Goal: Task Accomplishment & Management: Use online tool/utility

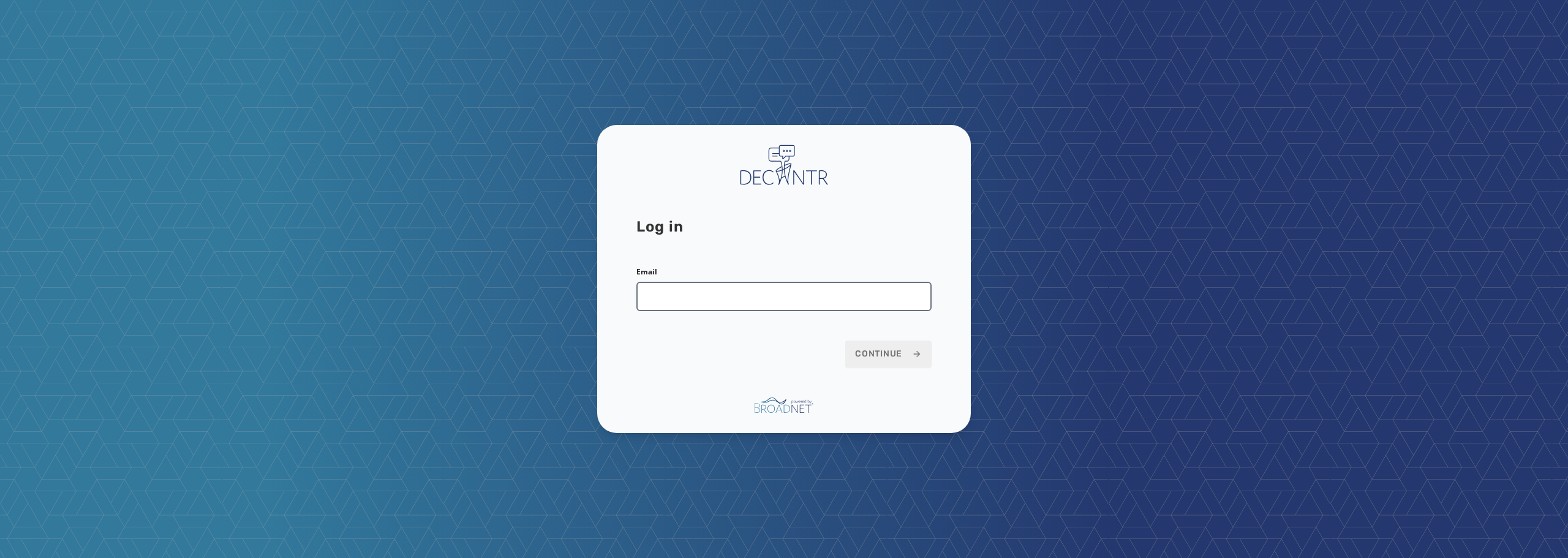
click at [788, 296] on input "Email" at bounding box center [783, 297] width 295 height 30
type input "**********"
drag, startPoint x: 901, startPoint y: 351, endPoint x: 909, endPoint y: 367, distance: 17.9
click at [902, 351] on span "Continue" at bounding box center [888, 354] width 67 height 12
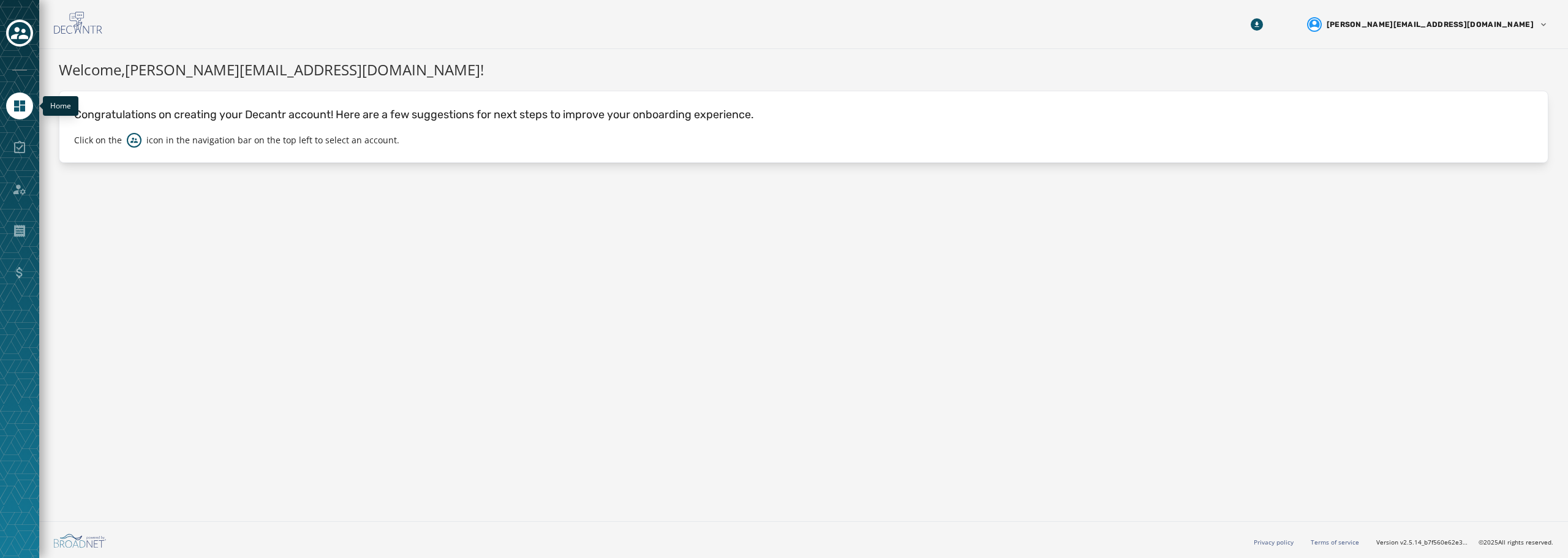
click at [27, 110] on link "Navigate to Home" at bounding box center [19, 106] width 27 height 27
click at [13, 31] on icon "Toggle account select drawer" at bounding box center [19, 33] width 17 height 17
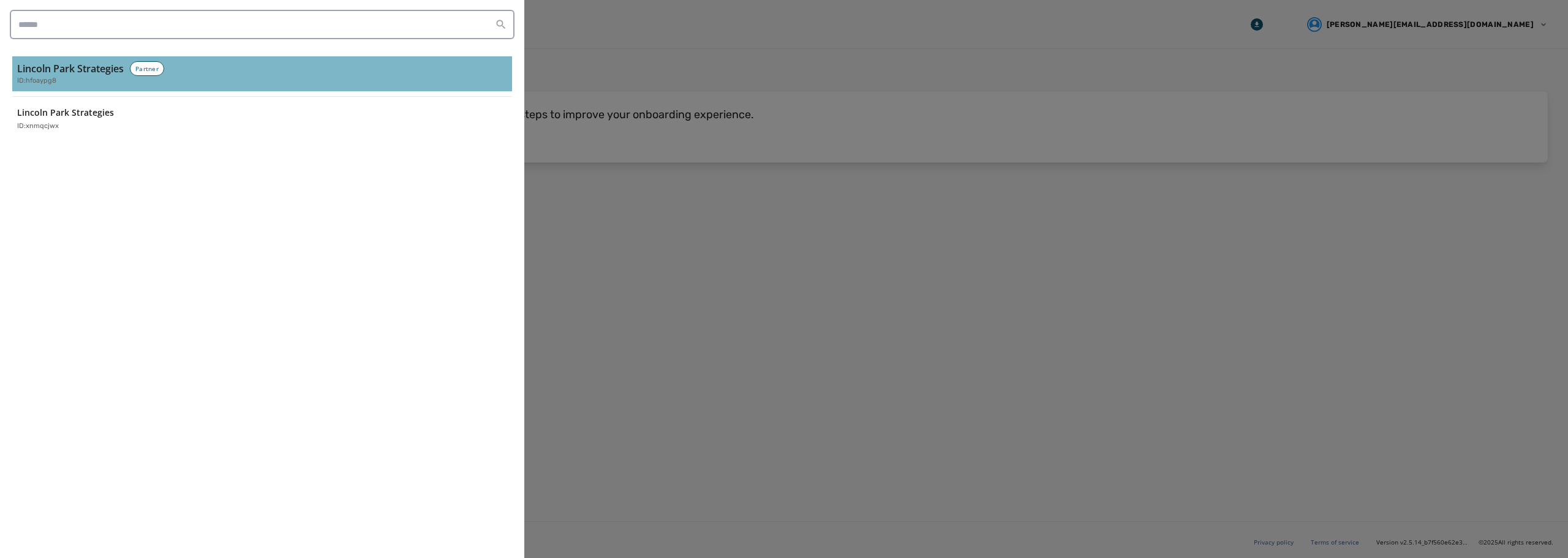
click at [73, 73] on h3 "Lincoln Park Strategies" at bounding box center [70, 68] width 107 height 15
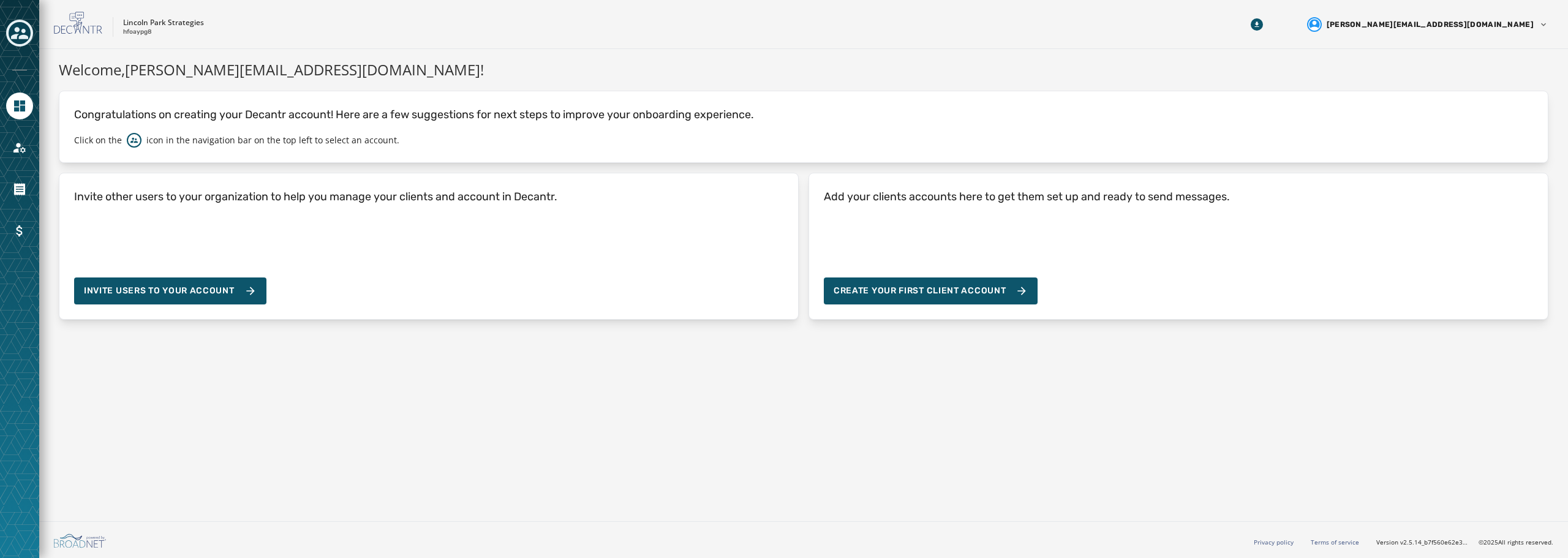
drag, startPoint x: 323, startPoint y: 132, endPoint x: 307, endPoint y: 136, distance: 16.5
click at [322, 132] on div "Congratulations on creating your Decantr account! Here are a few suggestions fo…" at bounding box center [803, 126] width 1489 height 72
click at [19, 32] on icon "Toggle account select drawer" at bounding box center [19, 33] width 17 height 17
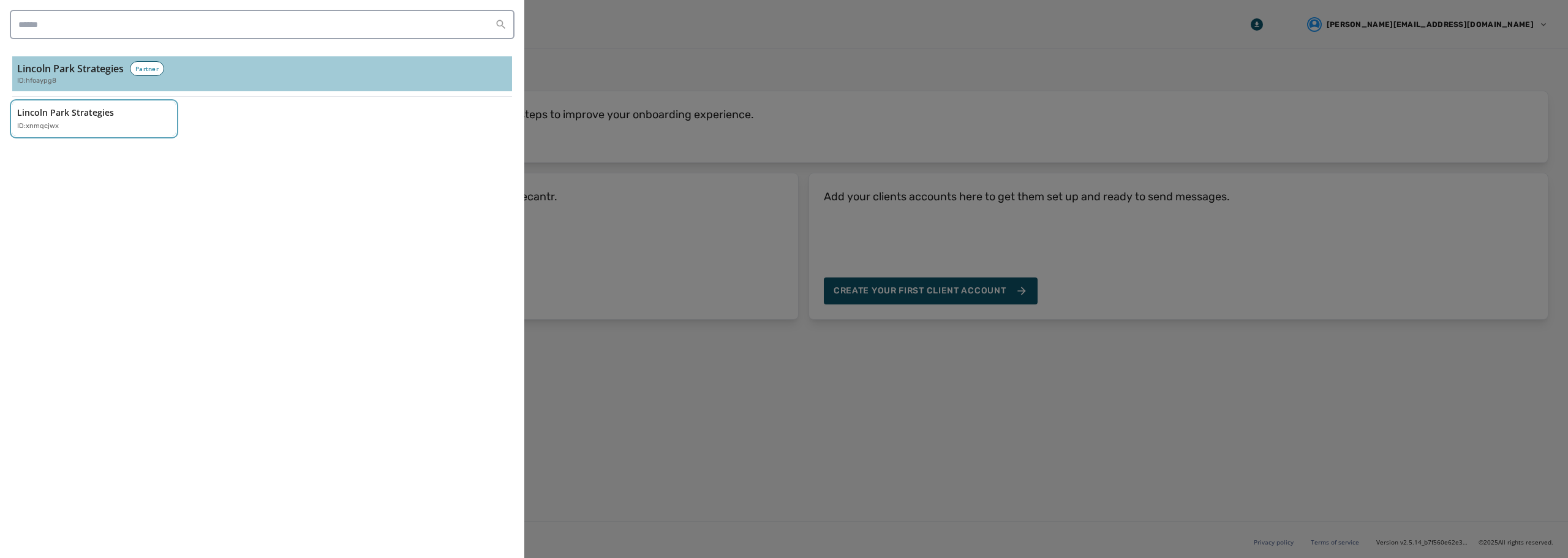
drag, startPoint x: 84, startPoint y: 114, endPoint x: 97, endPoint y: 116, distance: 13.2
click at [85, 114] on p "Lincoln Park Strategies" at bounding box center [65, 113] width 97 height 12
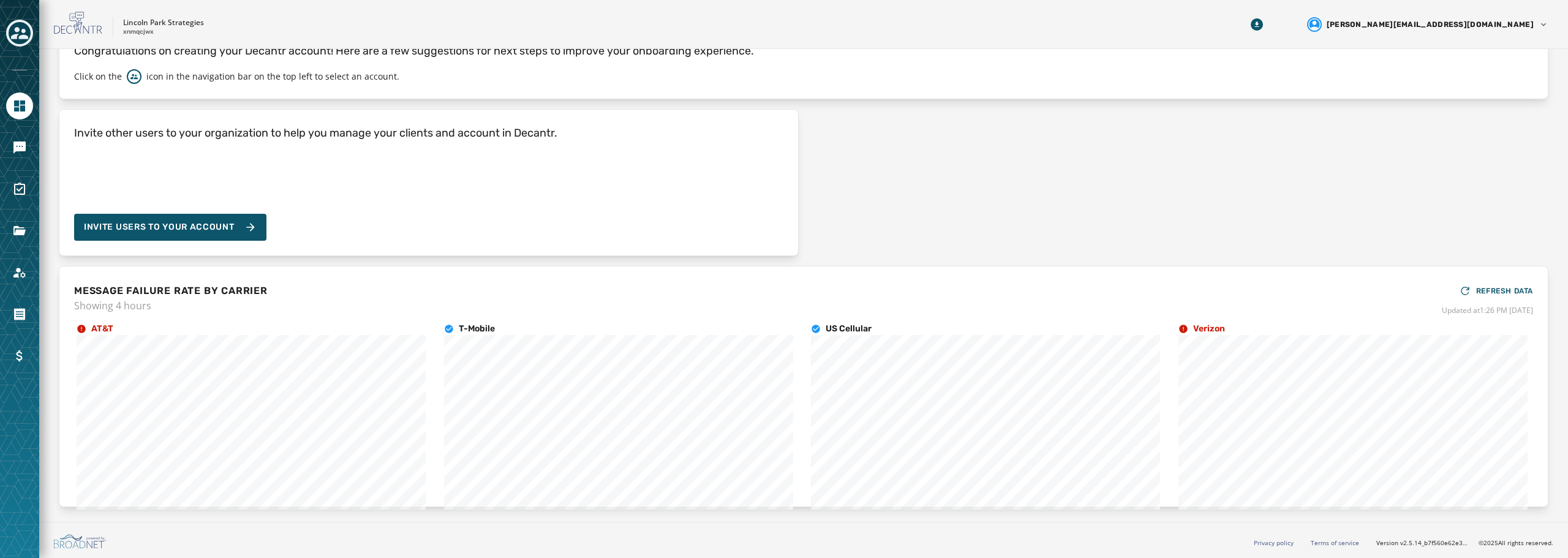
scroll to position [65, 0]
click at [19, 195] on icon "Navigate to Surveys" at bounding box center [19, 189] width 15 height 15
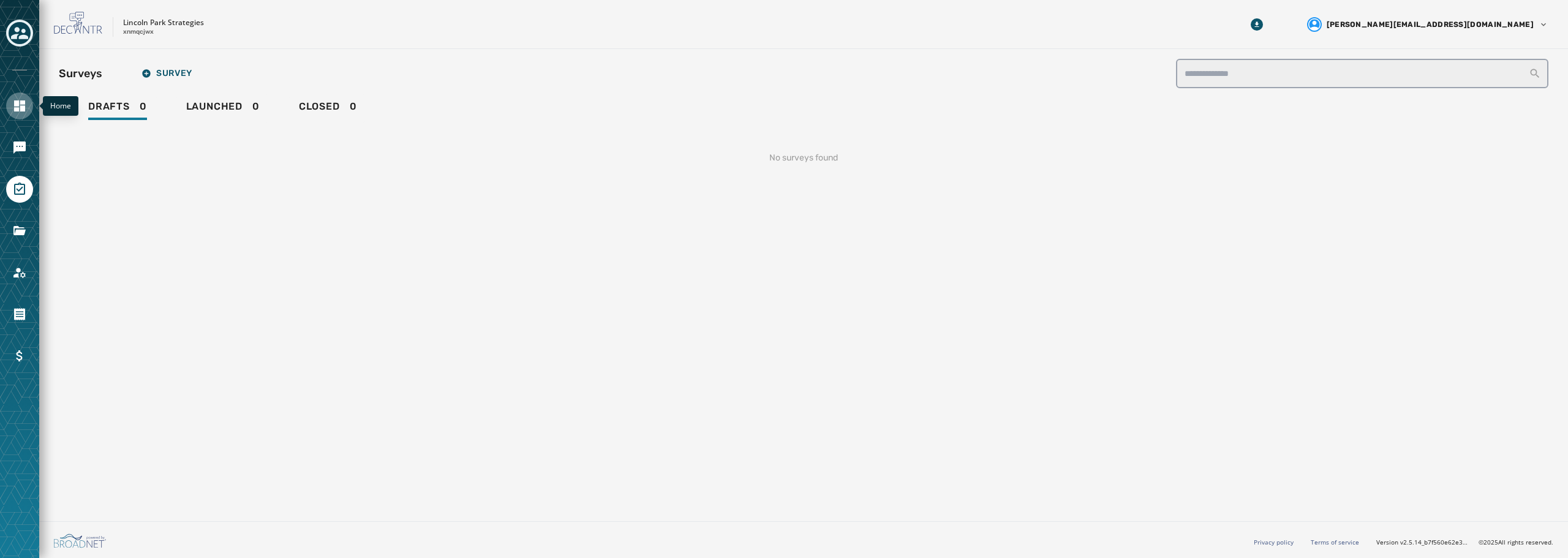
click at [16, 107] on icon "Navigate to Home" at bounding box center [19, 106] width 11 height 11
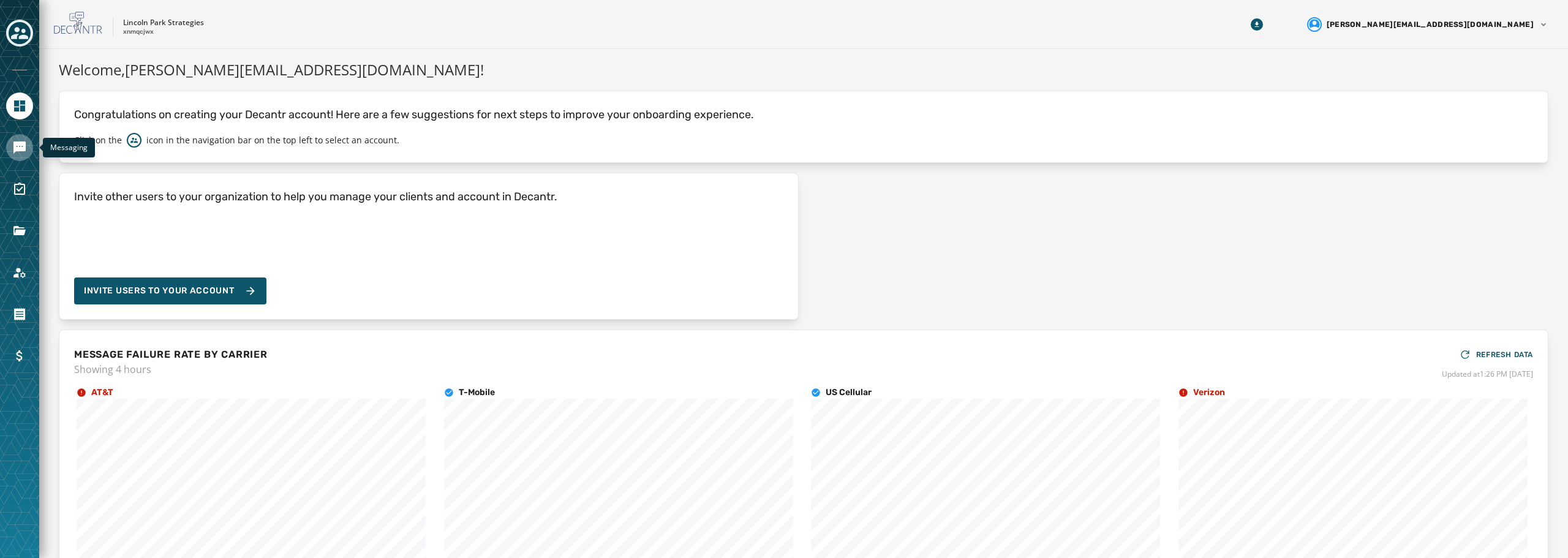
click at [26, 145] on icon "Navigate to Messaging" at bounding box center [19, 147] width 15 height 15
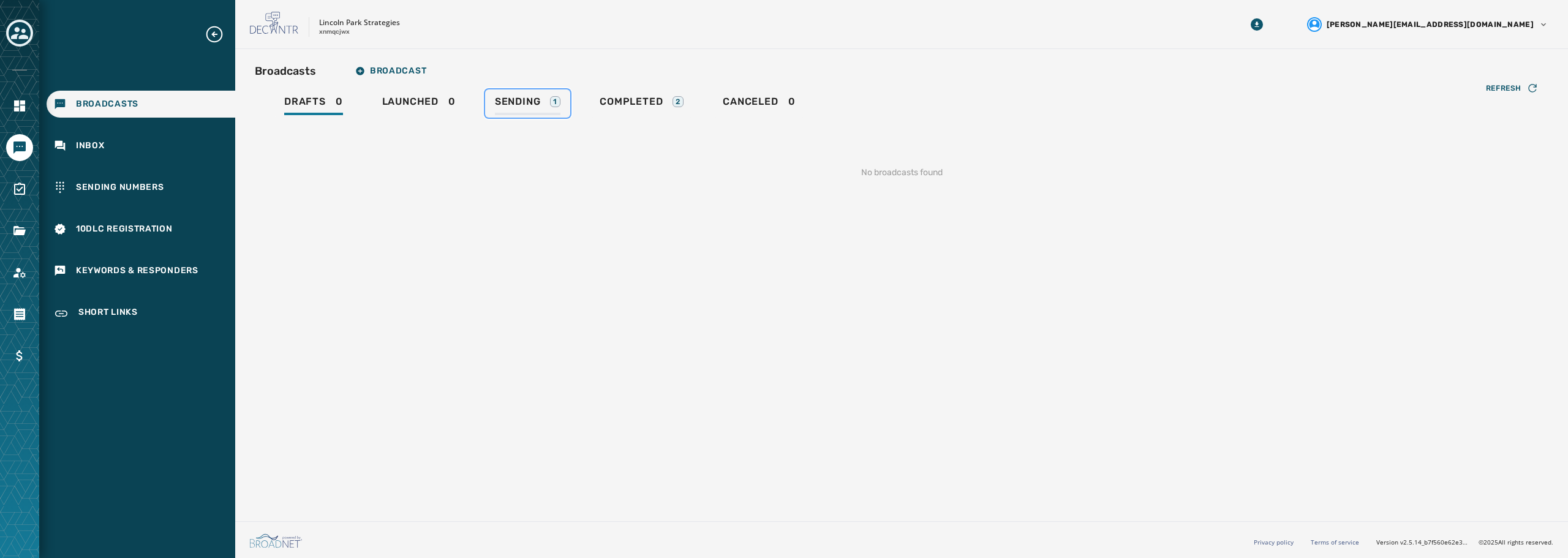
click at [530, 102] on span "Sending" at bounding box center [518, 102] width 46 height 12
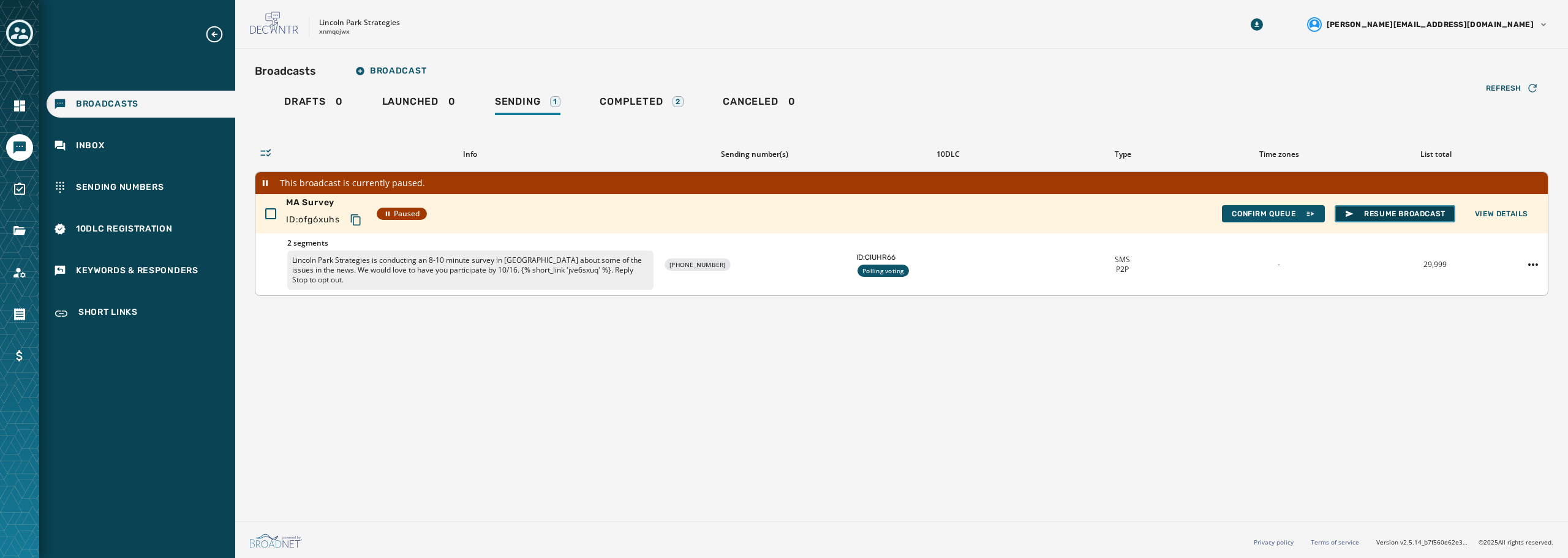
drag, startPoint x: 1351, startPoint y: 211, endPoint x: 1362, endPoint y: 228, distance: 20.2
click at [1352, 211] on icon "button" at bounding box center [1349, 213] width 10 height 10
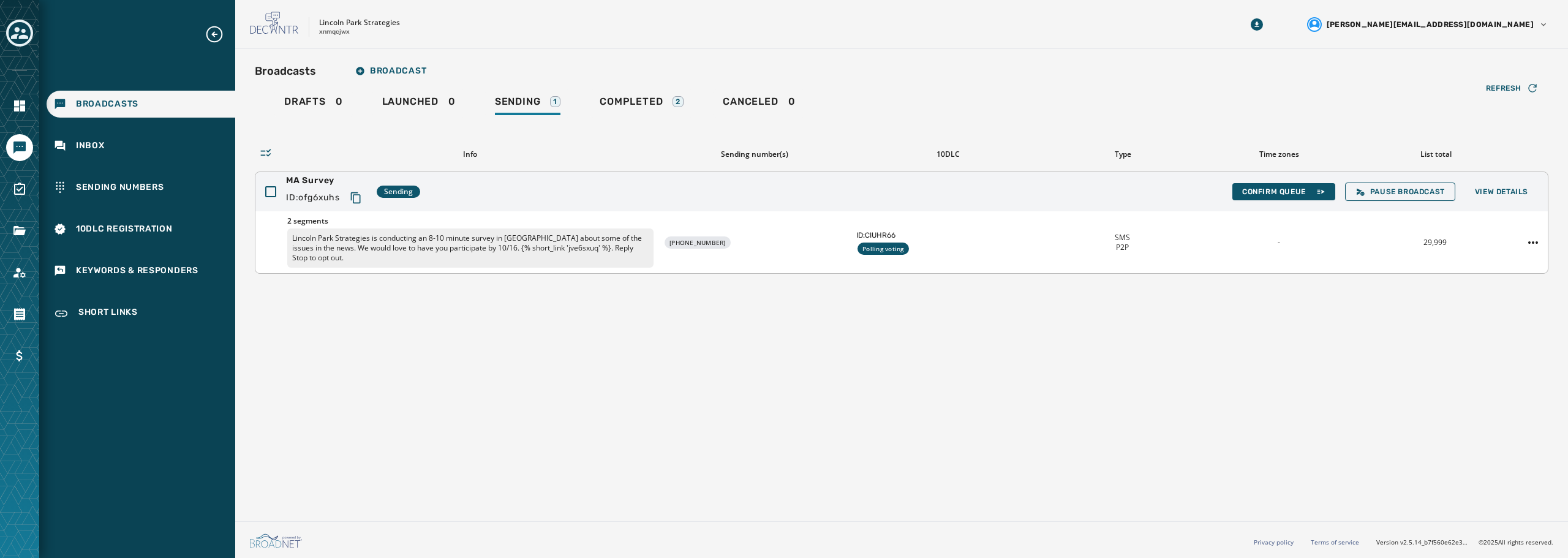
click at [635, 237] on p "Lincoln Park Strategies is conducting an 8-10 minute survey in MA about some of…" at bounding box center [470, 247] width 366 height 39
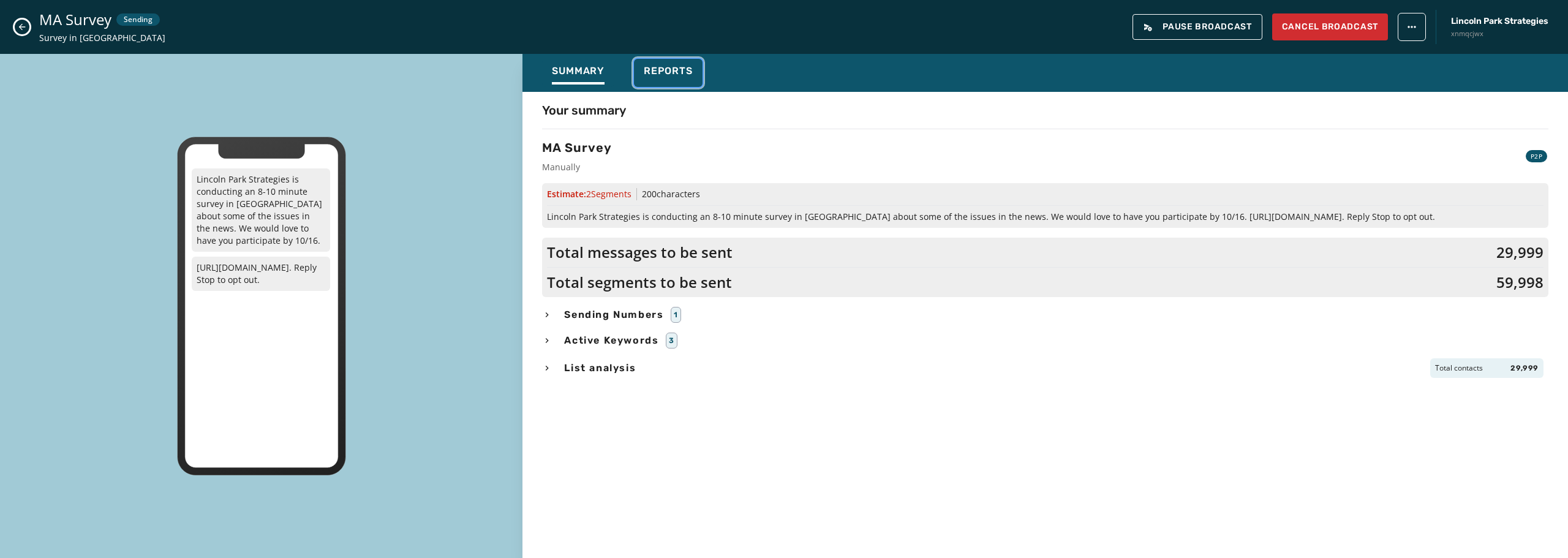
click at [670, 68] on span "Reports" at bounding box center [668, 71] width 49 height 12
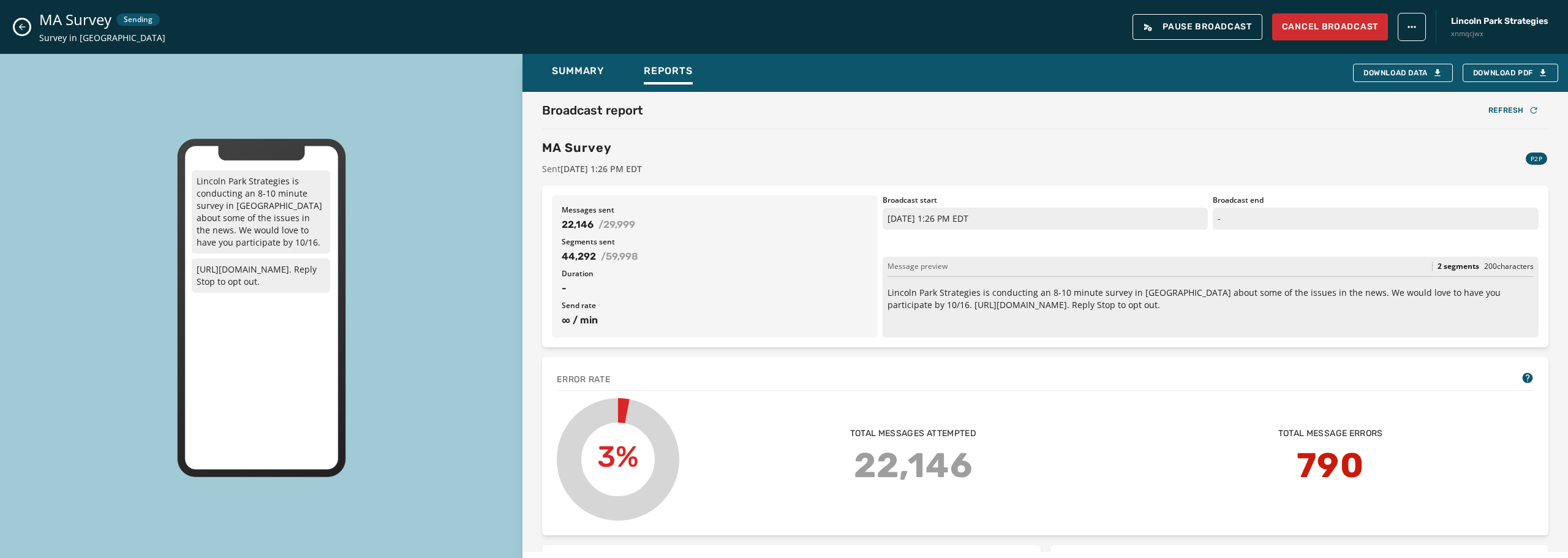
click at [25, 24] on icon "Close admin drawer" at bounding box center [22, 26] width 10 height 10
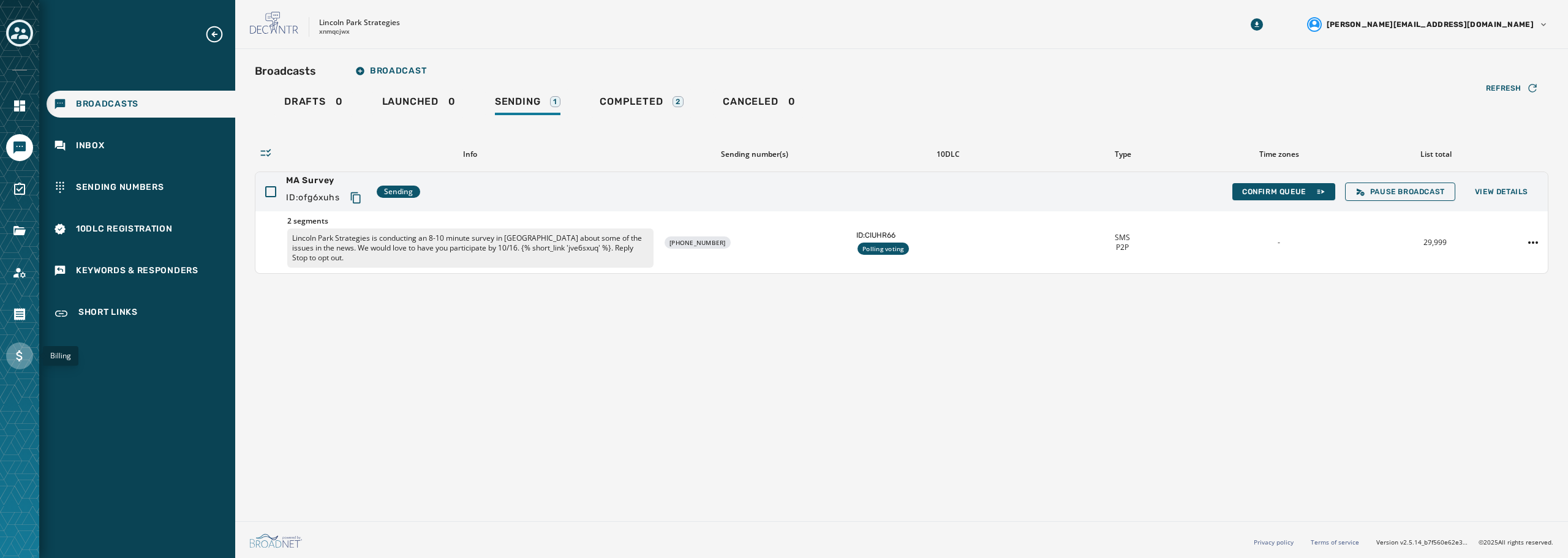
click at [18, 362] on icon "Navigate to Billing" at bounding box center [19, 356] width 15 height 15
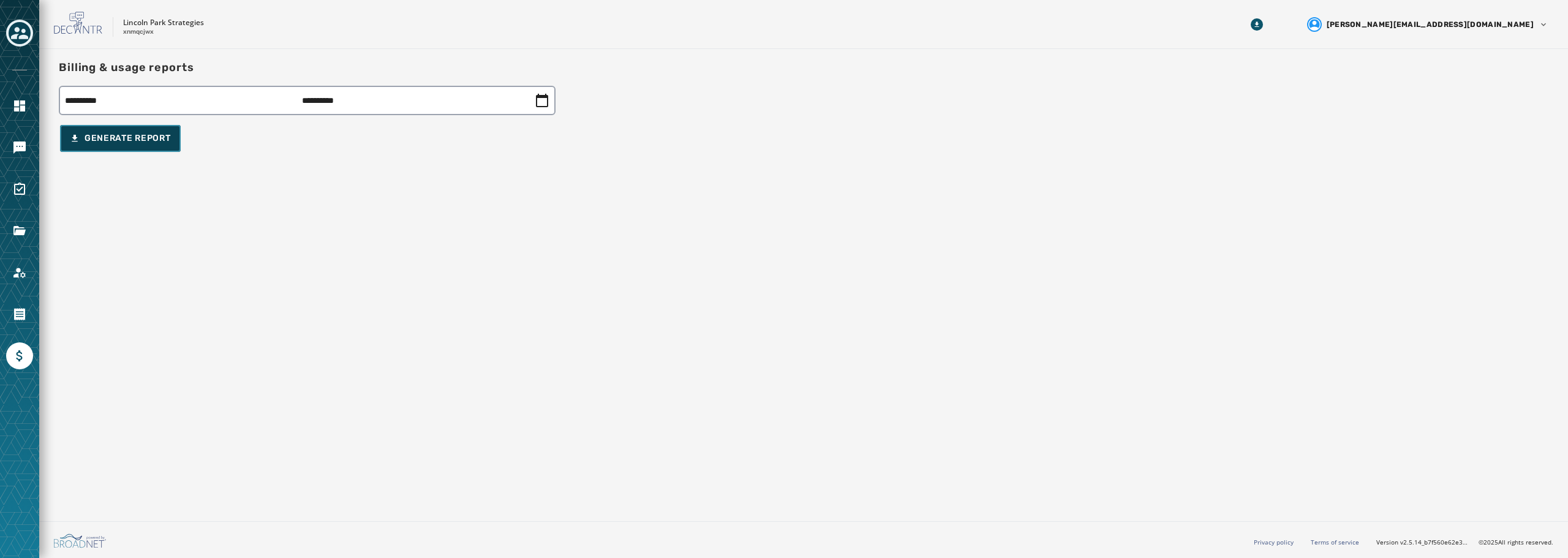
click at [162, 142] on div "Generate Report" at bounding box center [121, 139] width 101 height 12
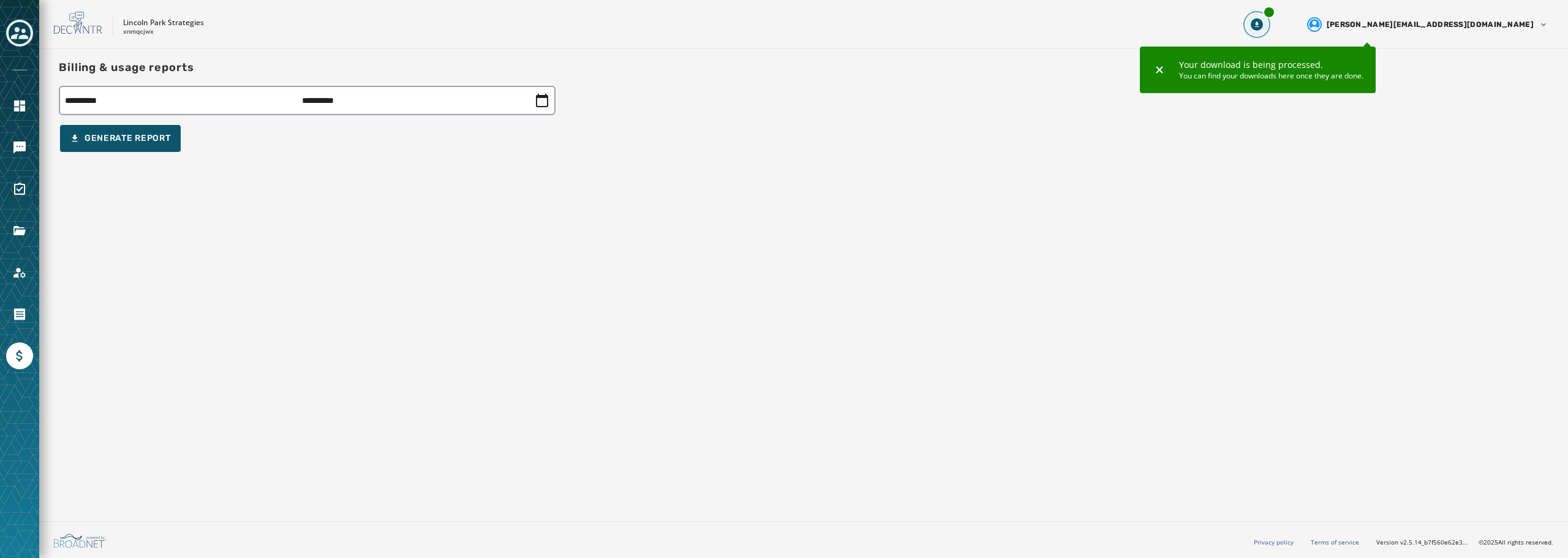
click at [1263, 27] on icon "Download Menu" at bounding box center [1257, 25] width 12 height 12
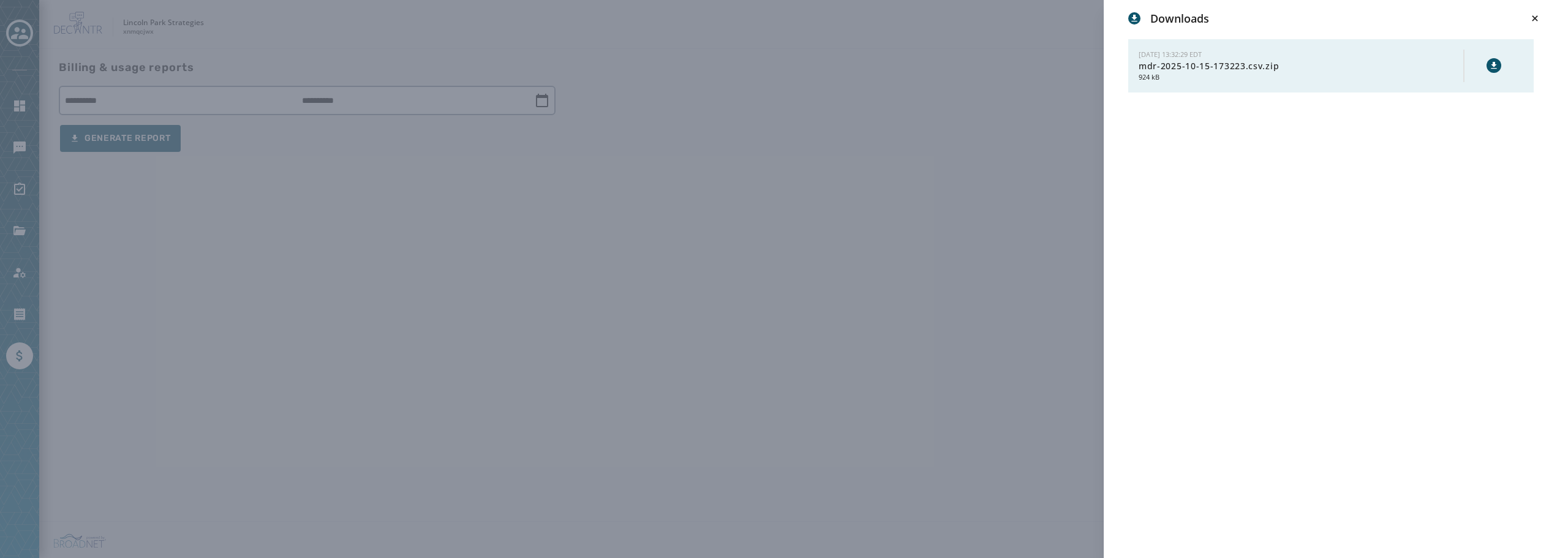
click at [1264, 68] on span "mdr-2025-10-15-173223.csv.zip" at bounding box center [1300, 66] width 325 height 12
click at [1492, 65] on icon at bounding box center [1492, 65] width 5 height 7
click at [618, 274] on div "Downloads 10/15/2025 - 13:32:29 EDT mdr-2025-10-15-173223.csv.zip 924 kB" at bounding box center [784, 279] width 1568 height 558
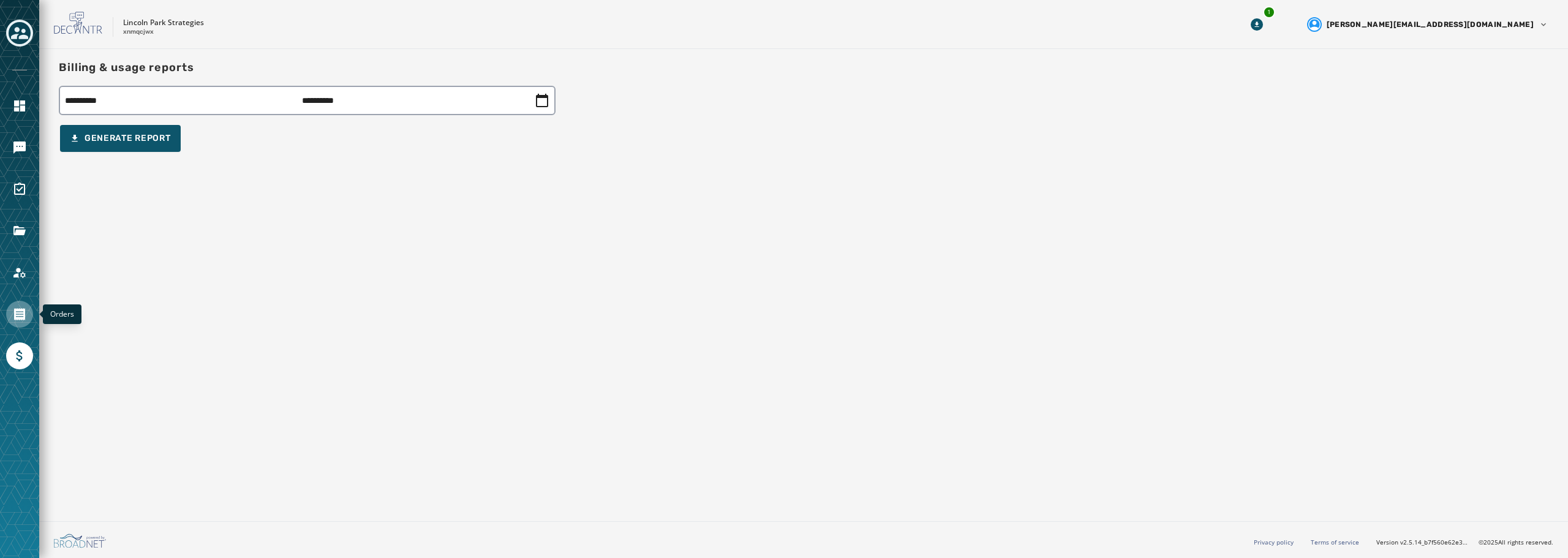
click at [15, 317] on icon "Navigate to Orders" at bounding box center [19, 314] width 15 height 15
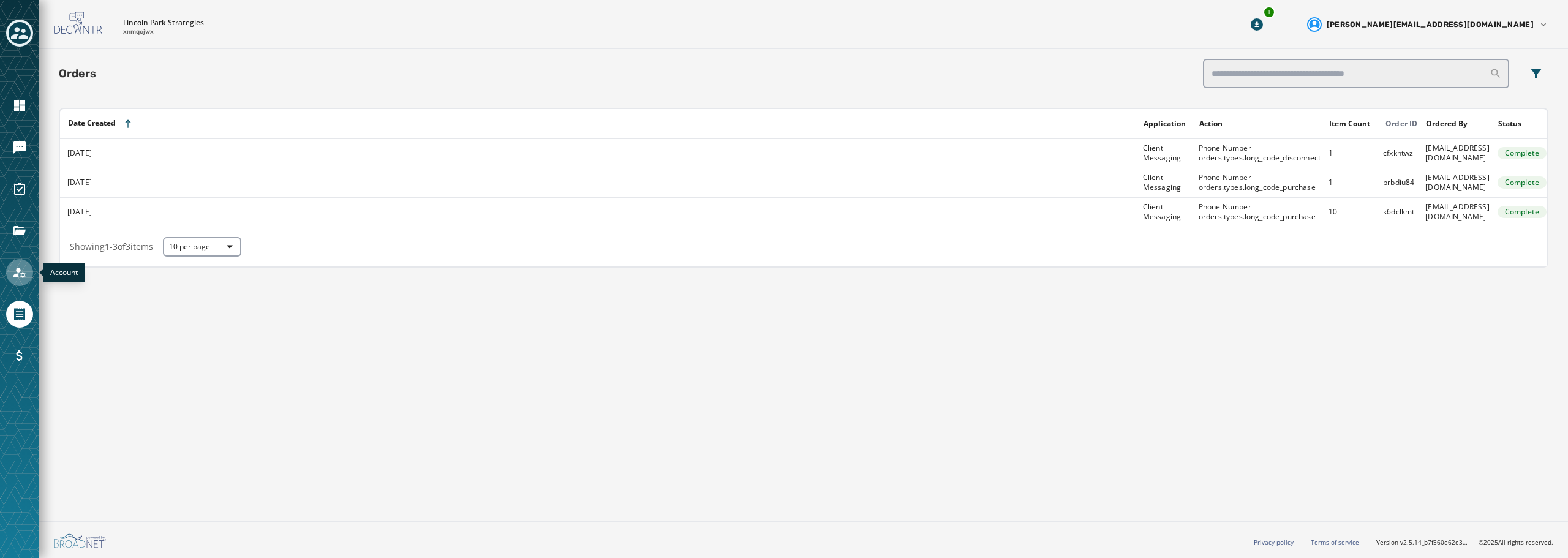
click at [19, 277] on icon "Navigate to Account" at bounding box center [19, 272] width 12 height 10
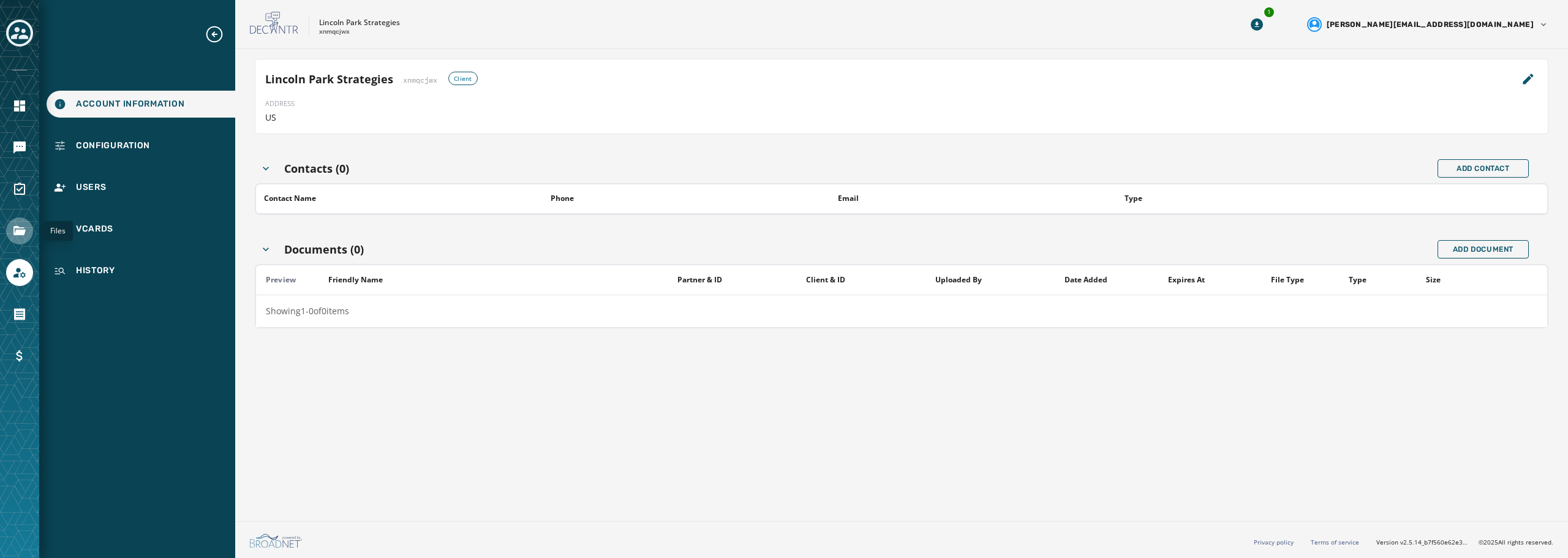
click at [16, 227] on icon "Navigate to Files" at bounding box center [19, 230] width 12 height 9
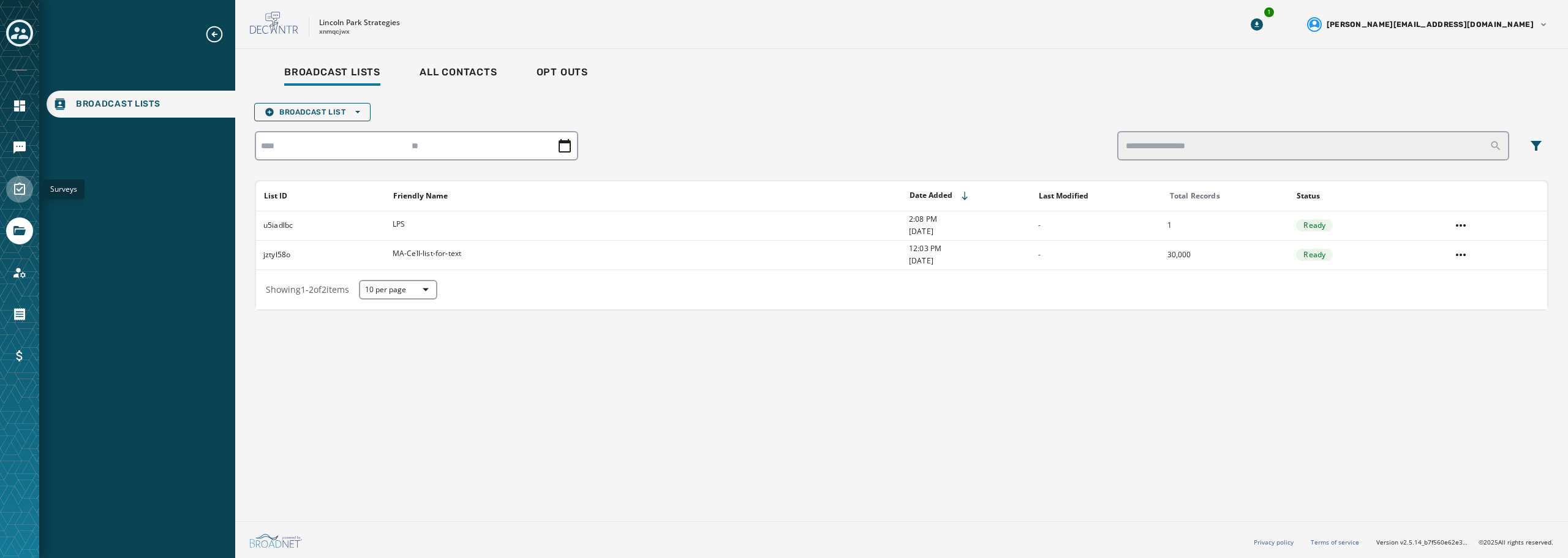
click at [18, 182] on icon "Navigate to Surveys" at bounding box center [19, 189] width 15 height 15
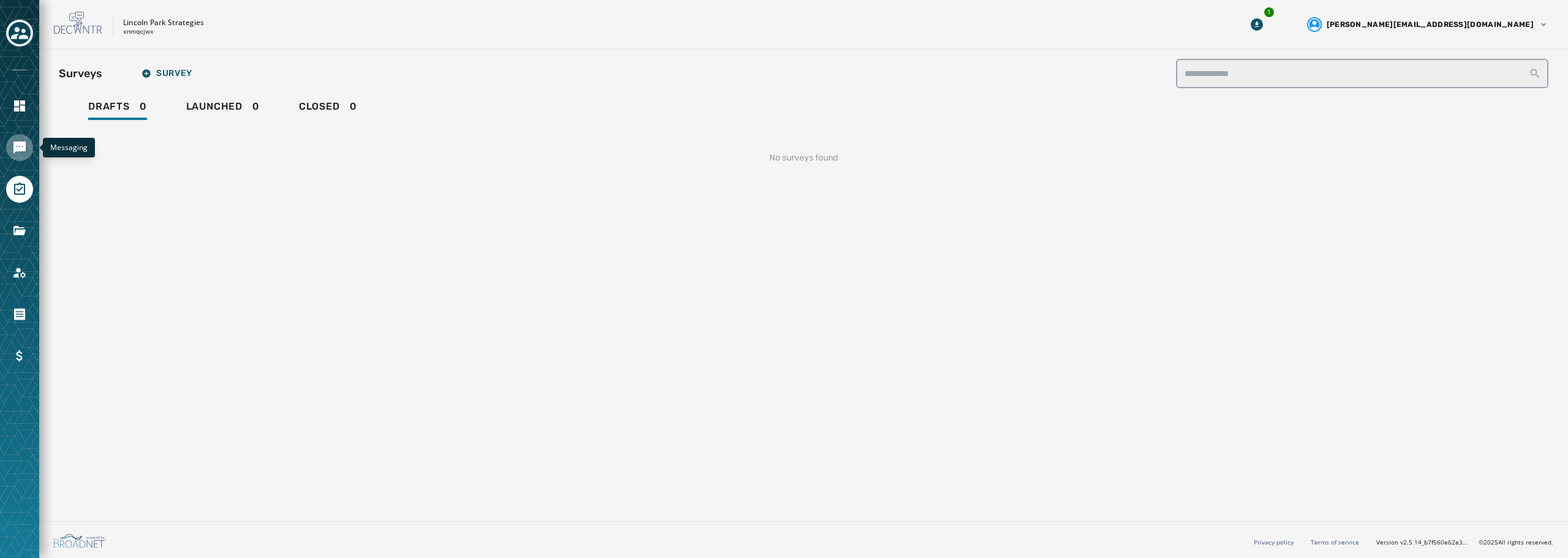
click at [19, 153] on icon "Navigate to Messaging" at bounding box center [19, 147] width 15 height 15
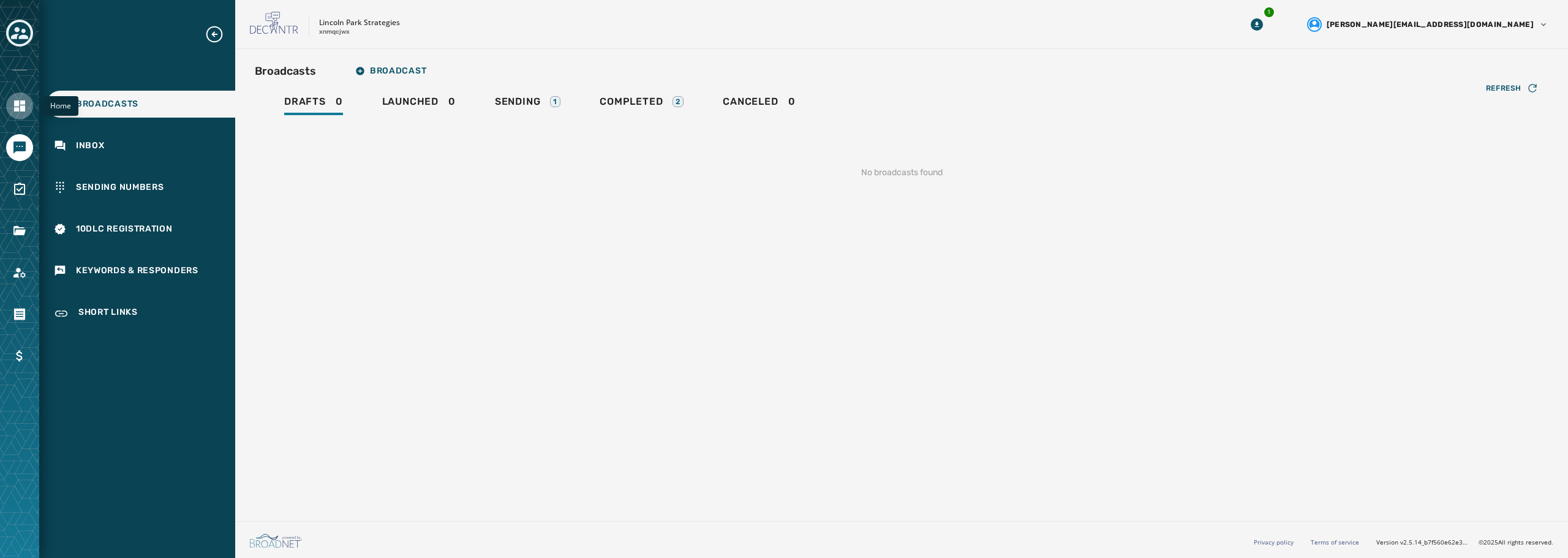
click at [10, 103] on link "Navigate to Home" at bounding box center [19, 106] width 27 height 27
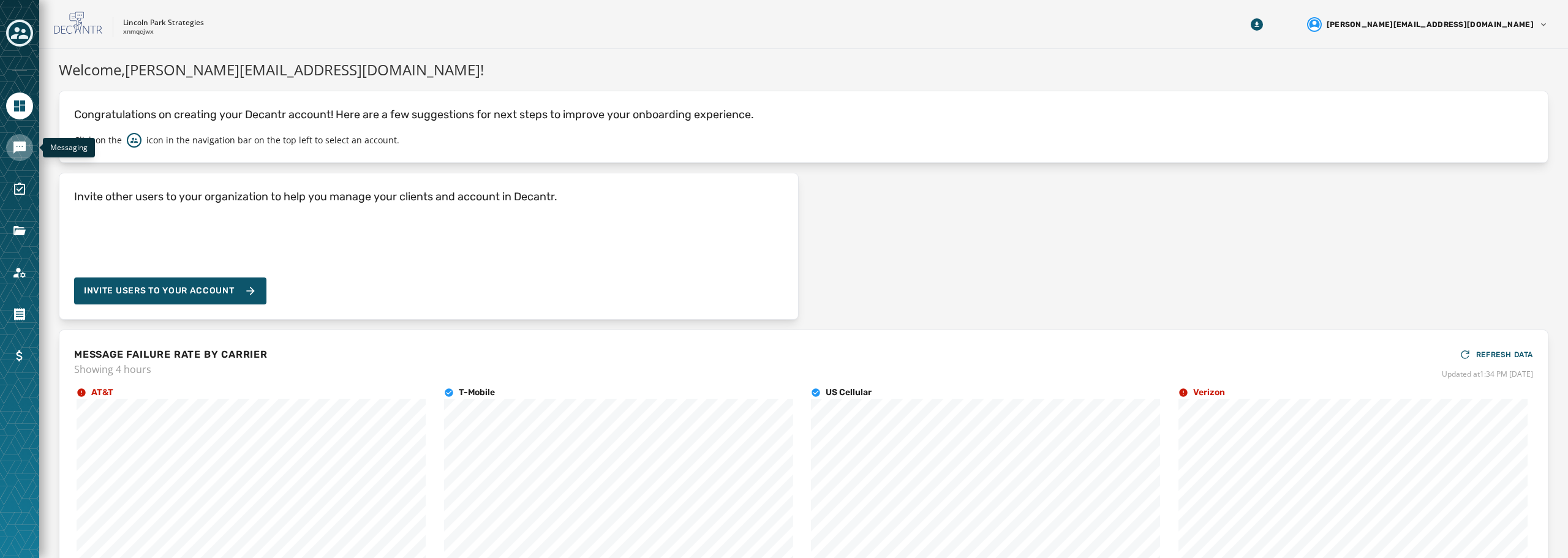
click at [19, 149] on icon "Navigate to Messaging" at bounding box center [19, 148] width 12 height 12
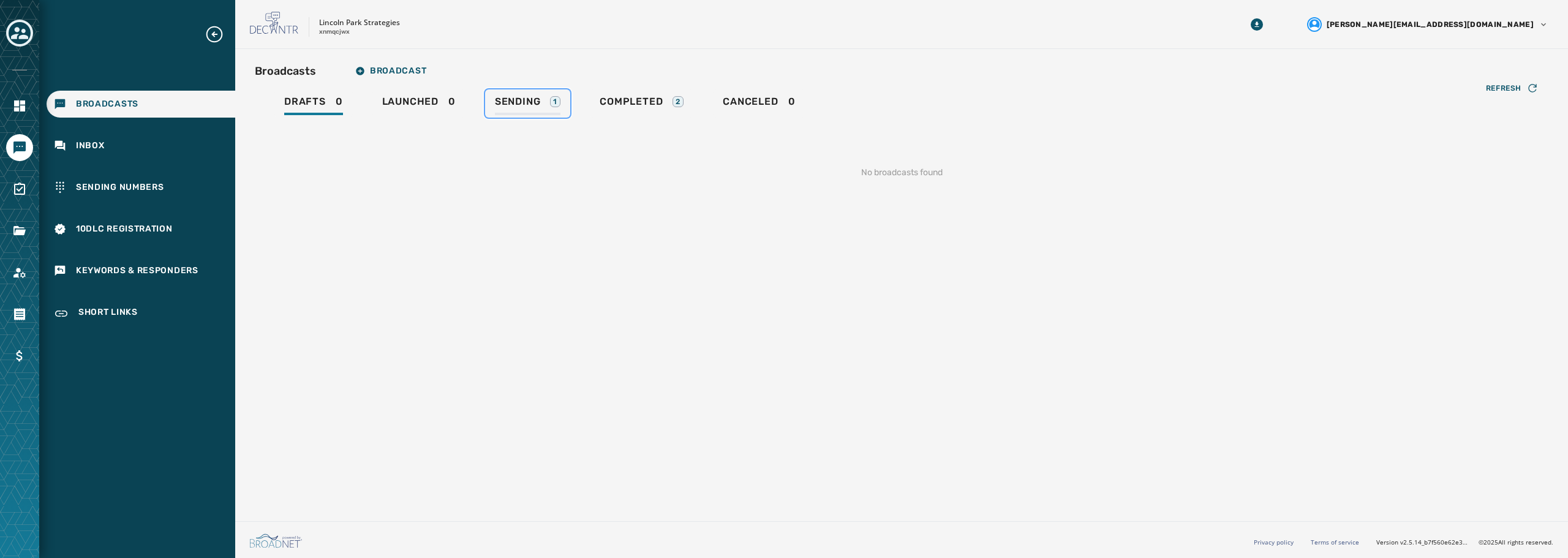
click at [521, 102] on span "Sending" at bounding box center [518, 102] width 46 height 12
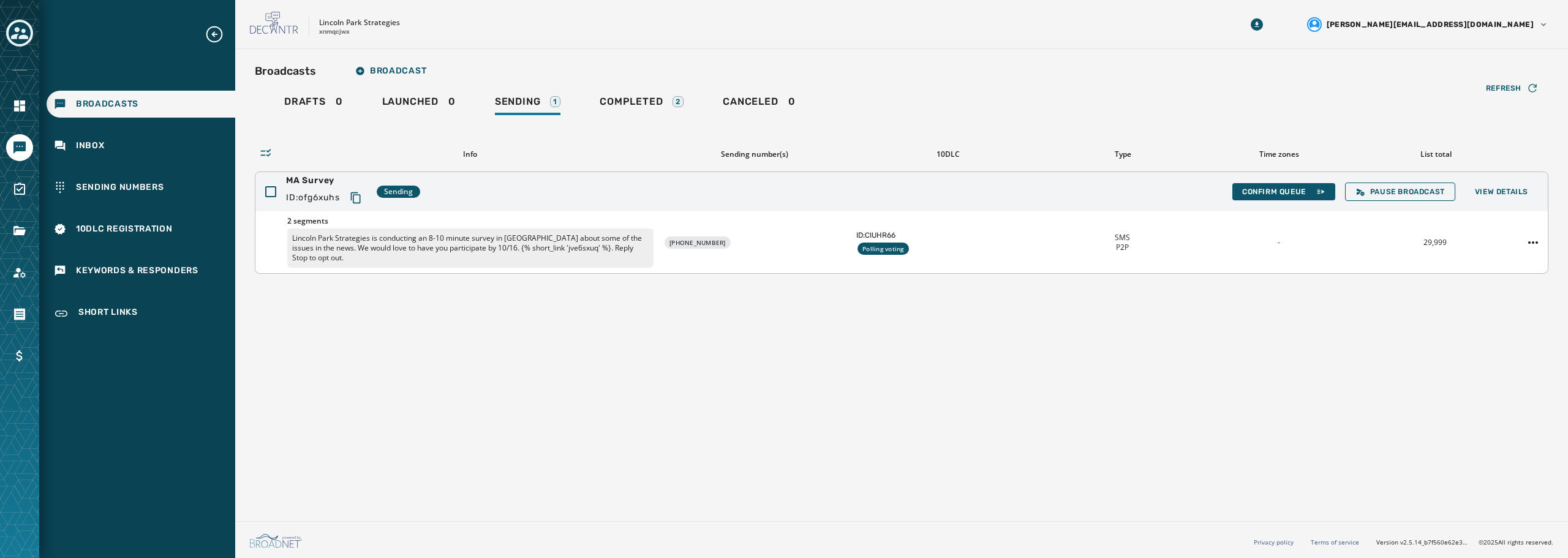
click at [562, 240] on p "Lincoln Park Strategies is conducting an 8-10 minute survey in MA about some of…" at bounding box center [470, 247] width 366 height 39
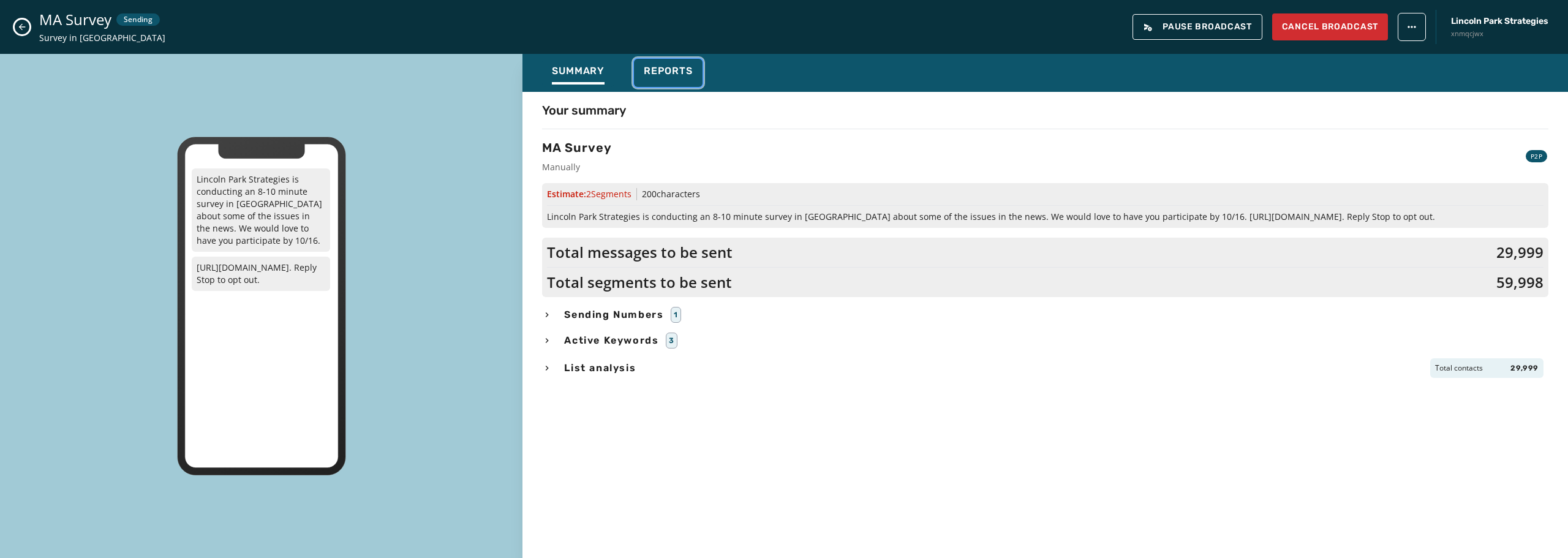
click at [665, 75] on span "Reports" at bounding box center [668, 71] width 49 height 12
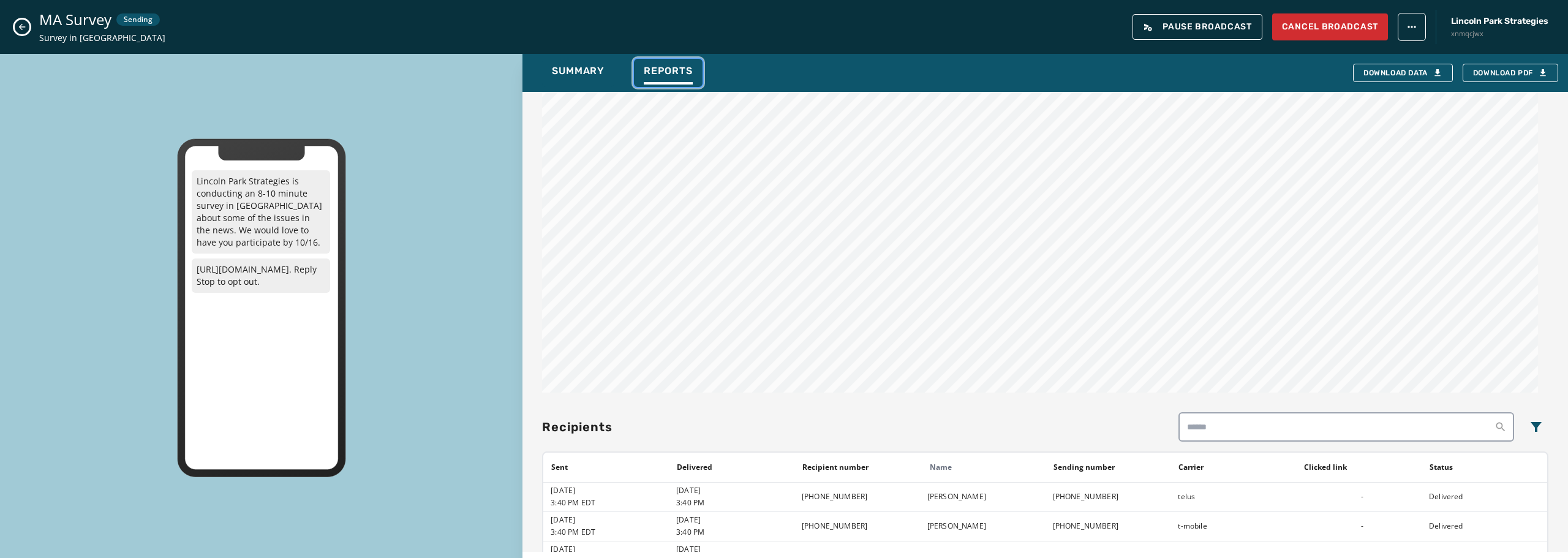
scroll to position [851, 0]
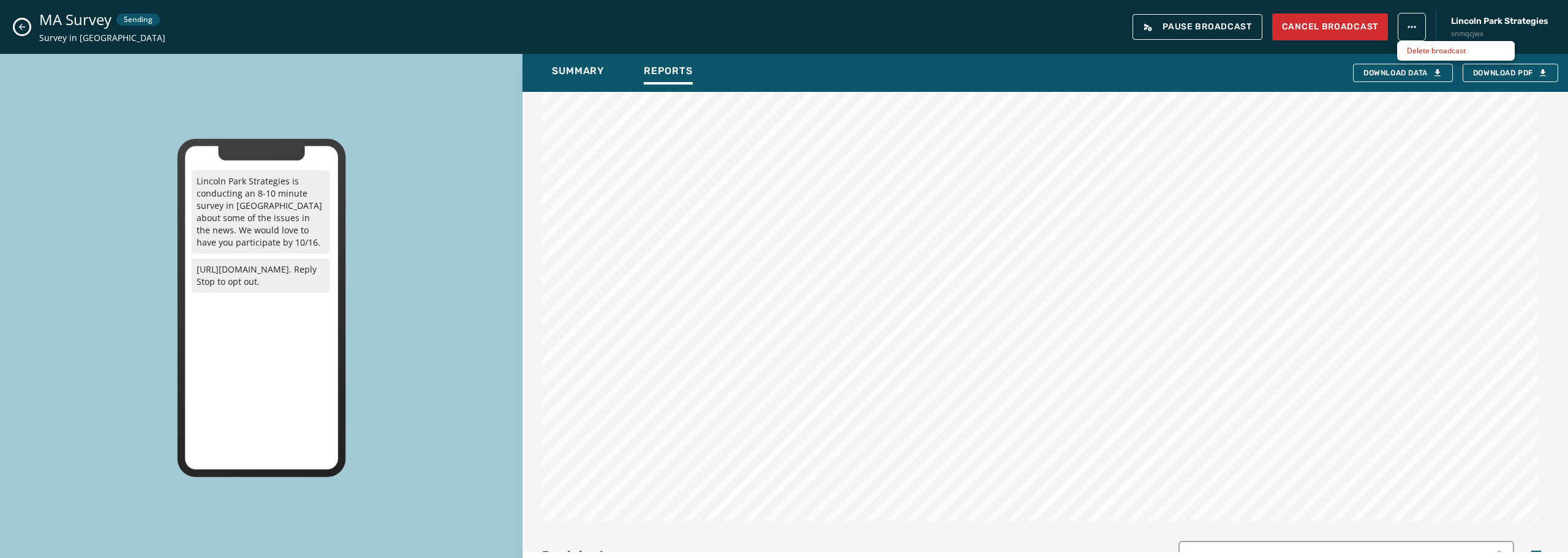
click at [1413, 27] on html "Broadcasts Inbox Sending Numbers 10DLC Registration Keywords & Responders Short…" at bounding box center [784, 279] width 1568 height 558
click at [1206, 72] on html "Broadcasts Inbox Sending Numbers 10DLC Registration Keywords & Responders Short…" at bounding box center [784, 279] width 1568 height 558
click at [21, 28] on icon "Close admin drawer" at bounding box center [22, 27] width 7 height 7
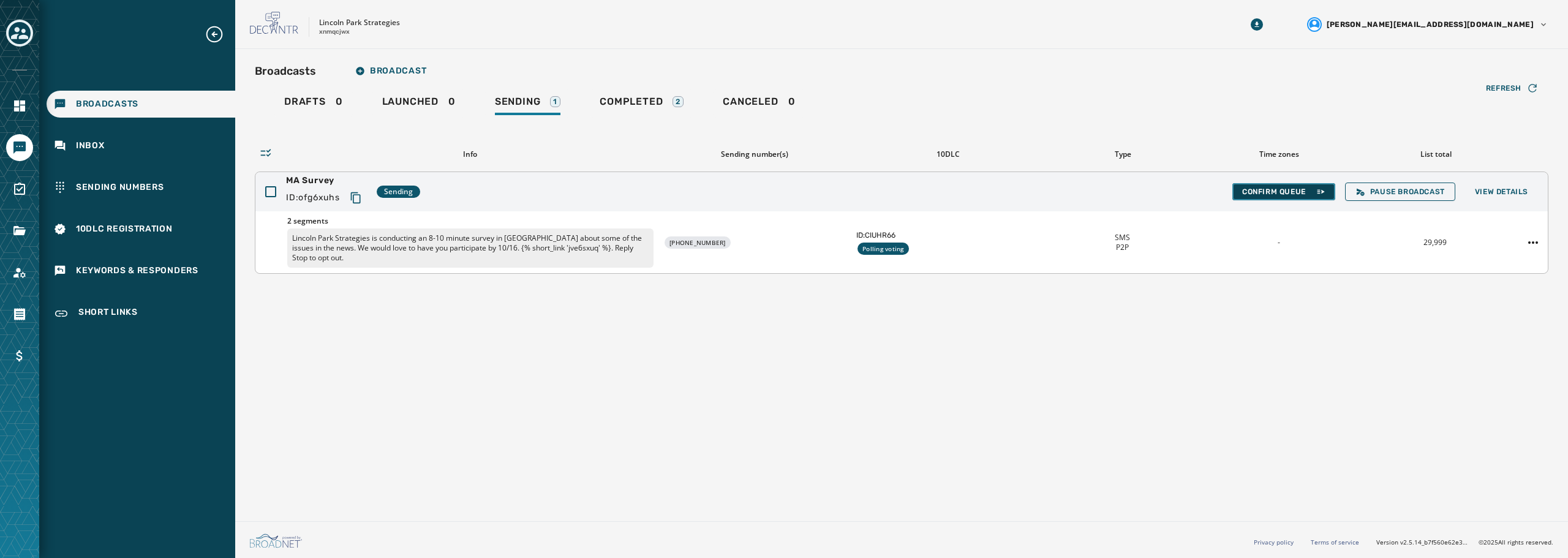
click at [1294, 191] on span "Confirm Queue" at bounding box center [1283, 191] width 83 height 10
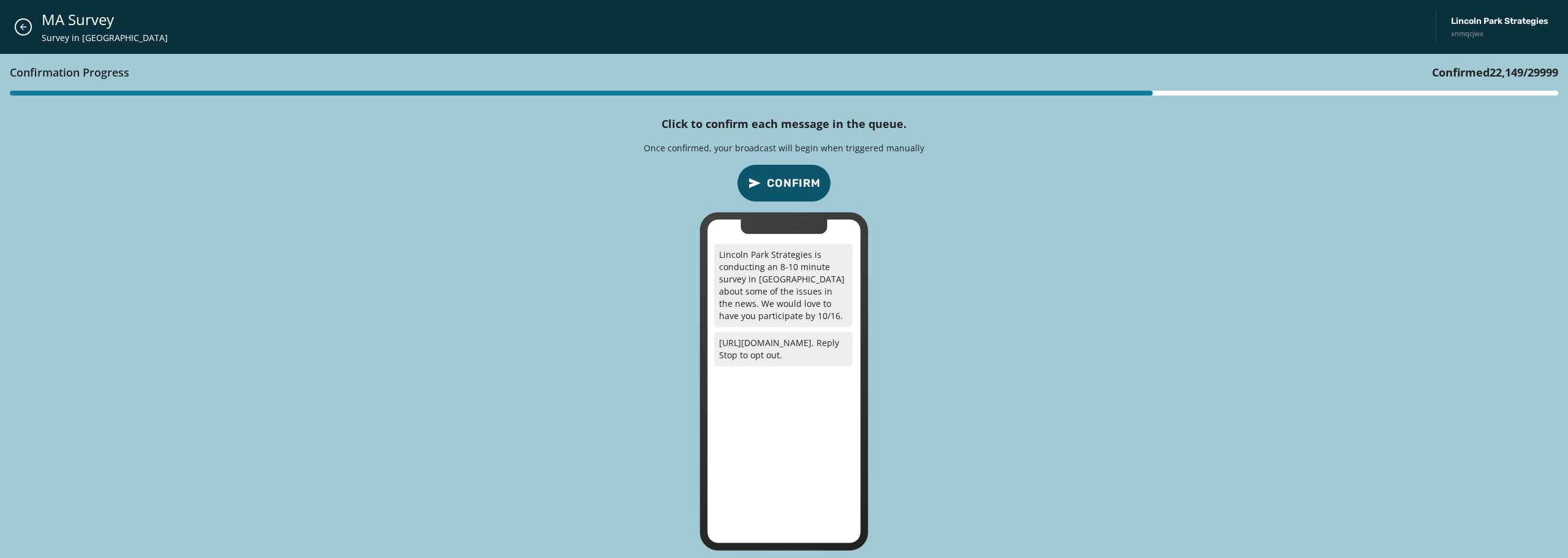
click at [787, 184] on span "Confirm" at bounding box center [793, 183] width 54 height 17
click at [790, 185] on span "Confirm" at bounding box center [793, 183] width 54 height 17
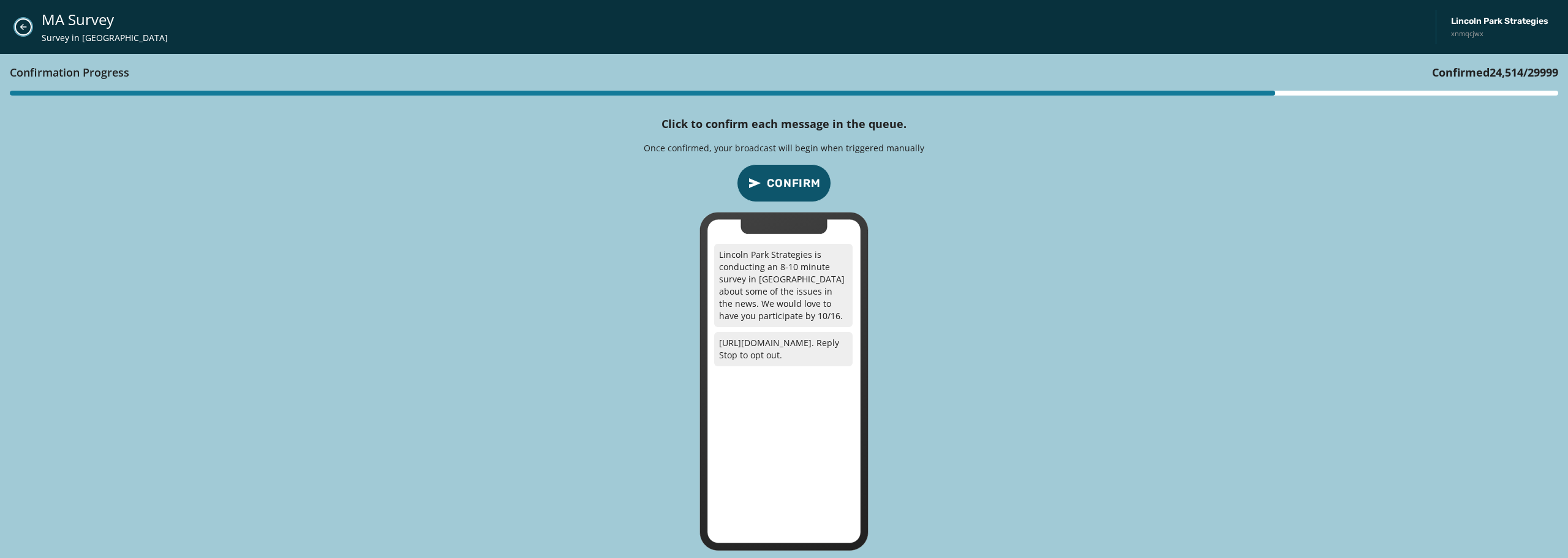
click at [23, 26] on icon "Close admin drawer" at bounding box center [23, 26] width 10 height 10
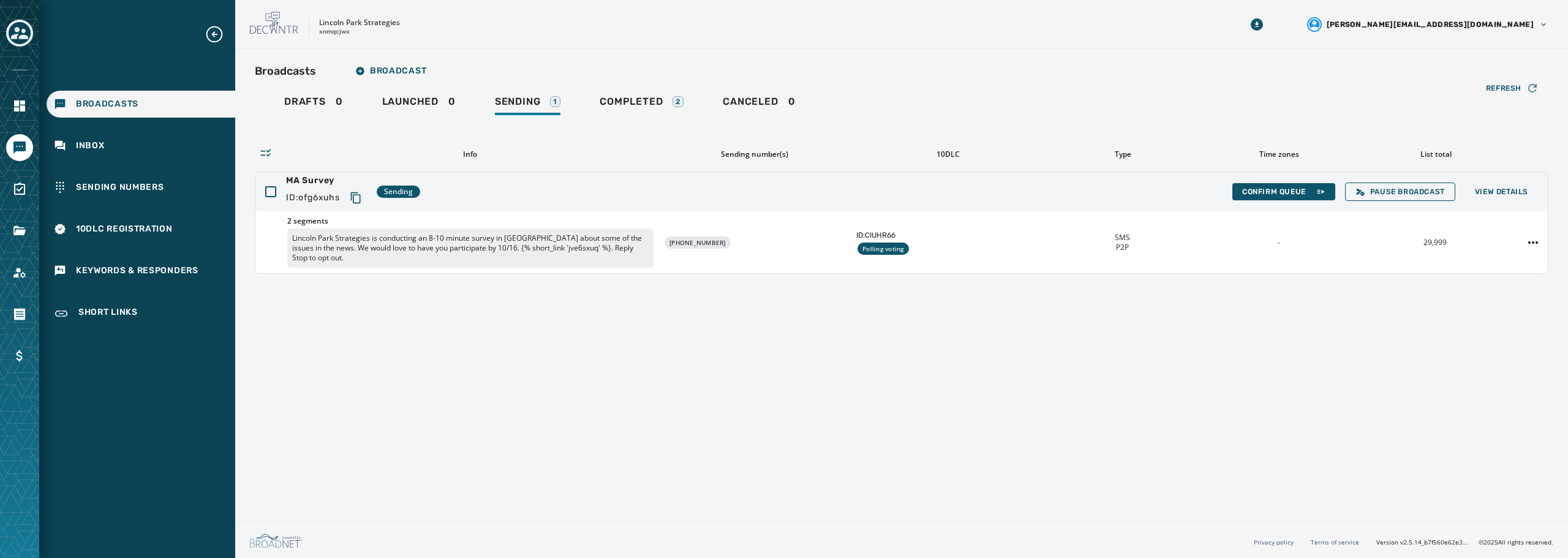
click at [105, 100] on span "Broadcasts" at bounding box center [107, 104] width 62 height 12
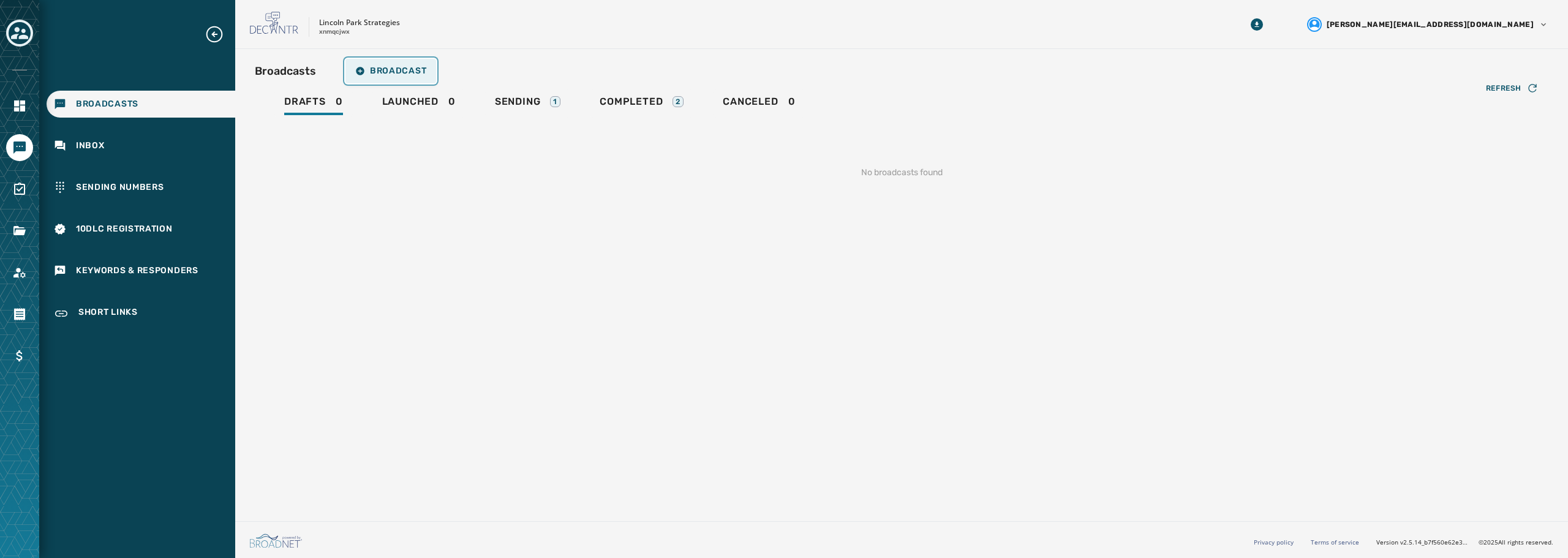
click at [381, 71] on span "Broadcast" at bounding box center [390, 71] width 71 height 10
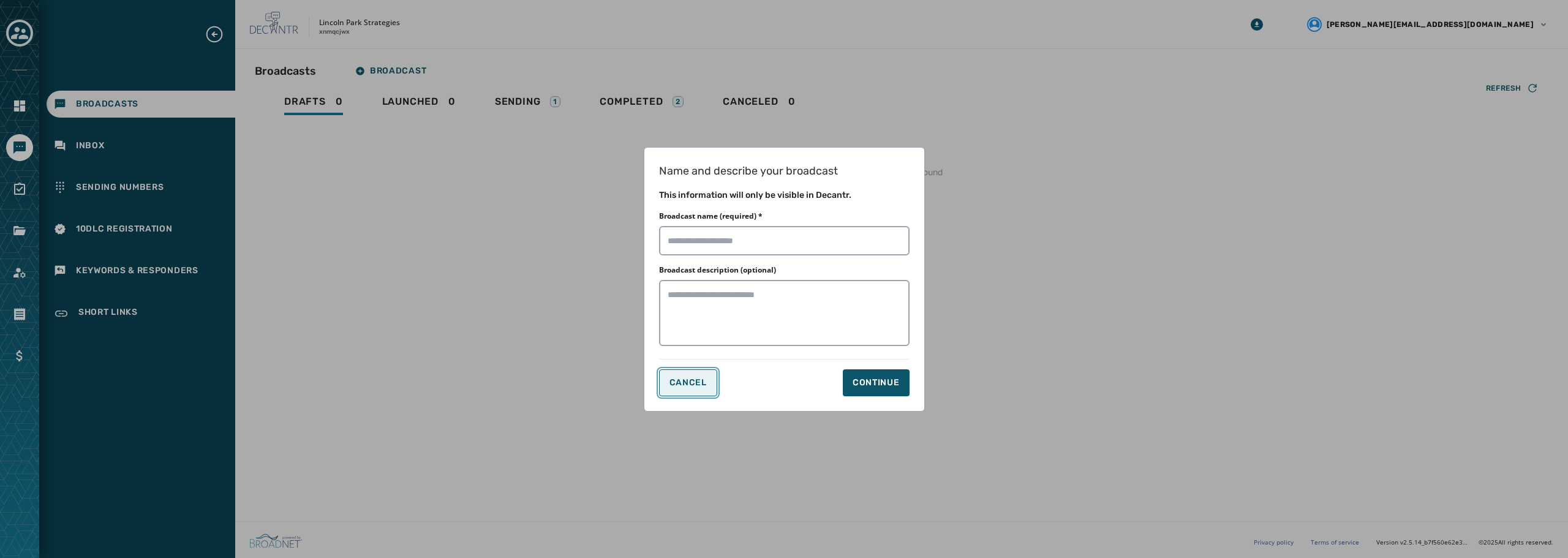
click at [696, 378] on span "Cancel" at bounding box center [688, 382] width 37 height 10
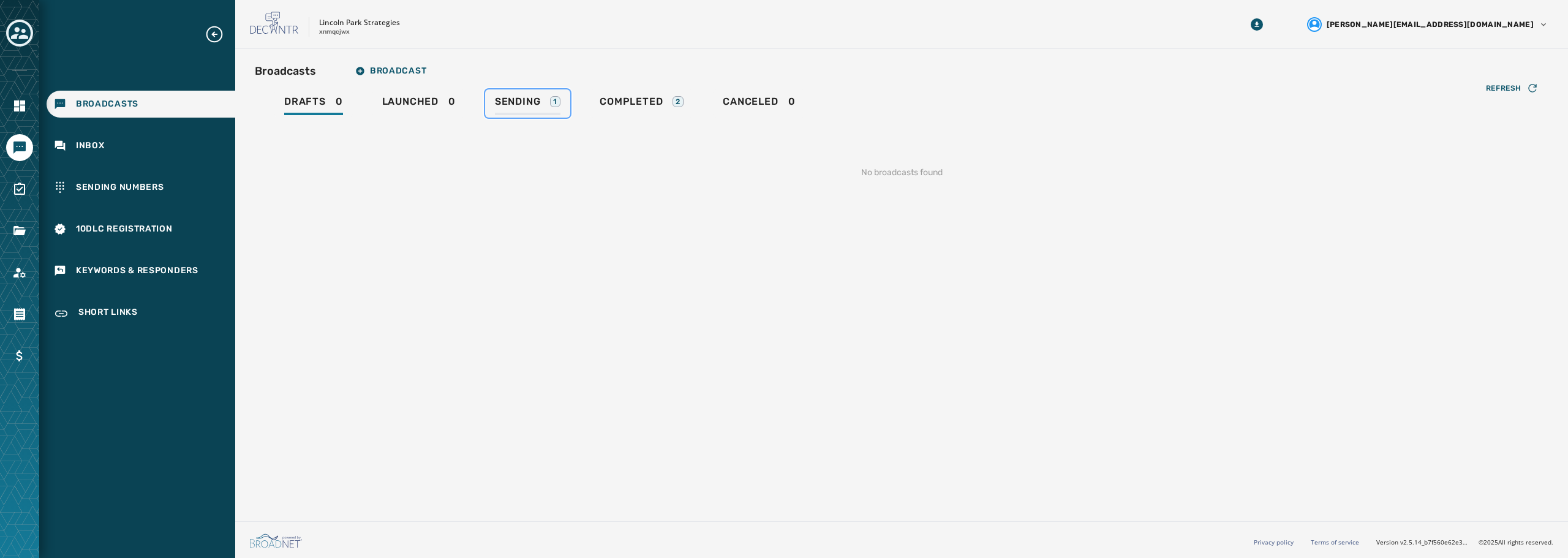
click at [543, 105] on div "Sending 1" at bounding box center [528, 105] width 65 height 19
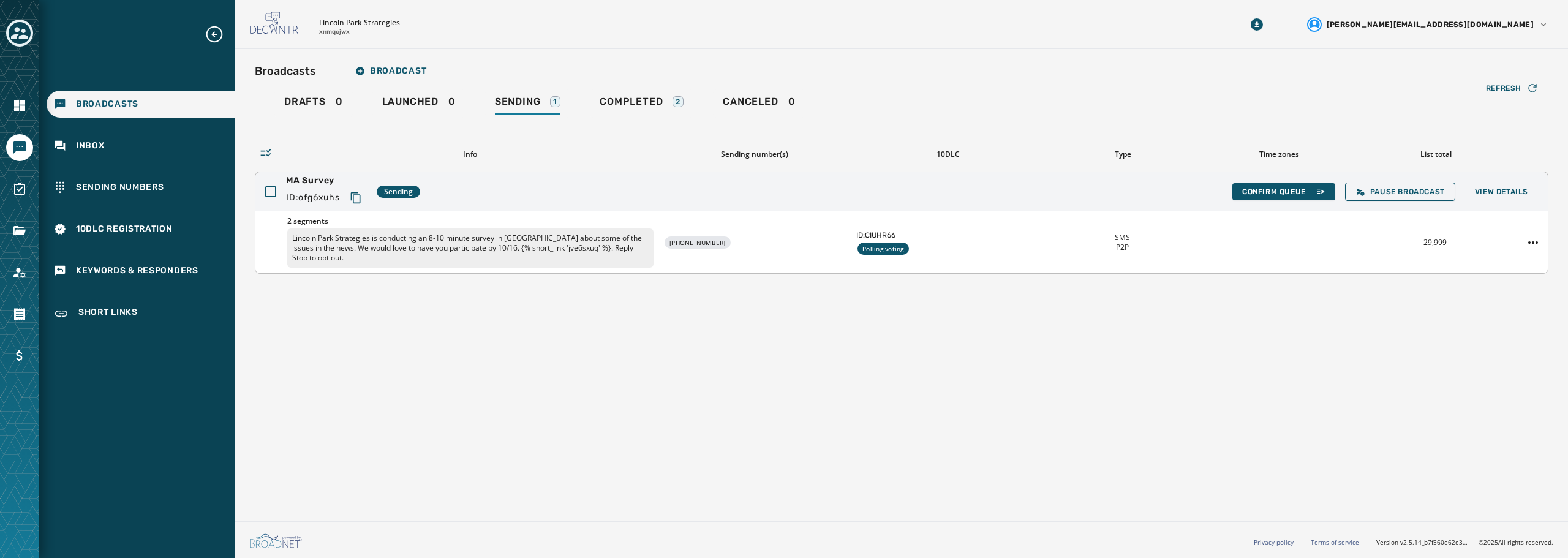
click at [1036, 237] on div "ID: CIUHR66 Polling voting" at bounding box center [947, 242] width 183 height 24
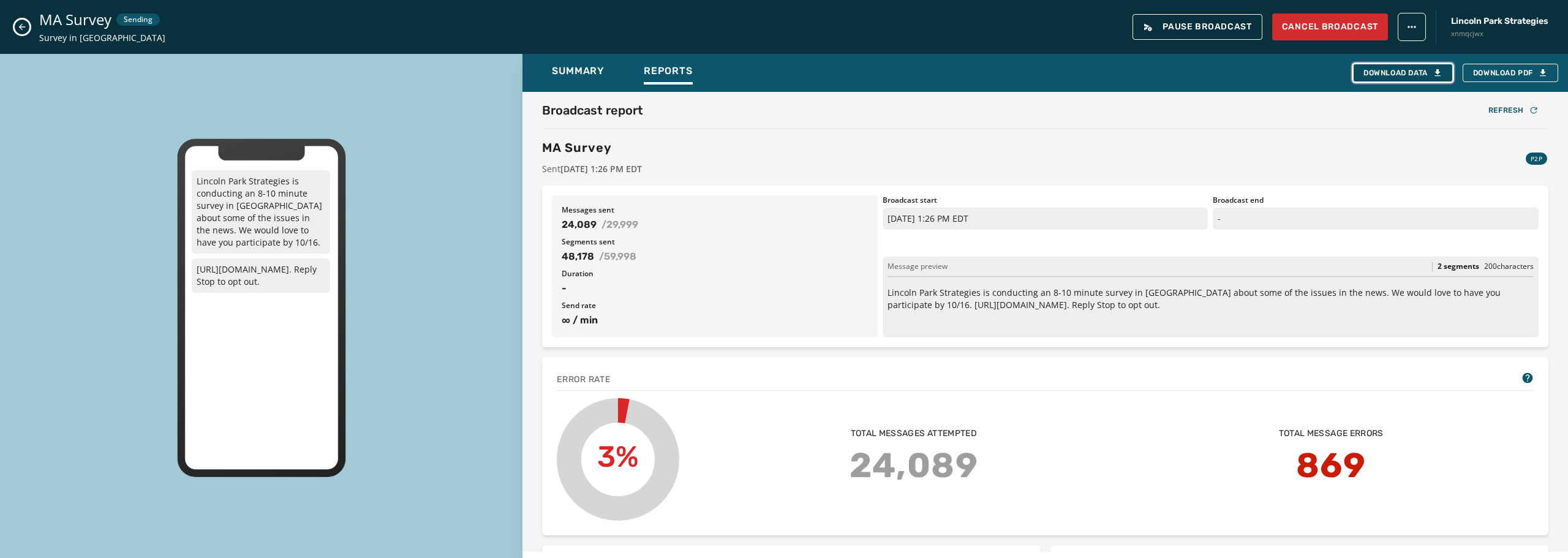
click at [1426, 72] on div "Download Data" at bounding box center [1402, 72] width 79 height 10
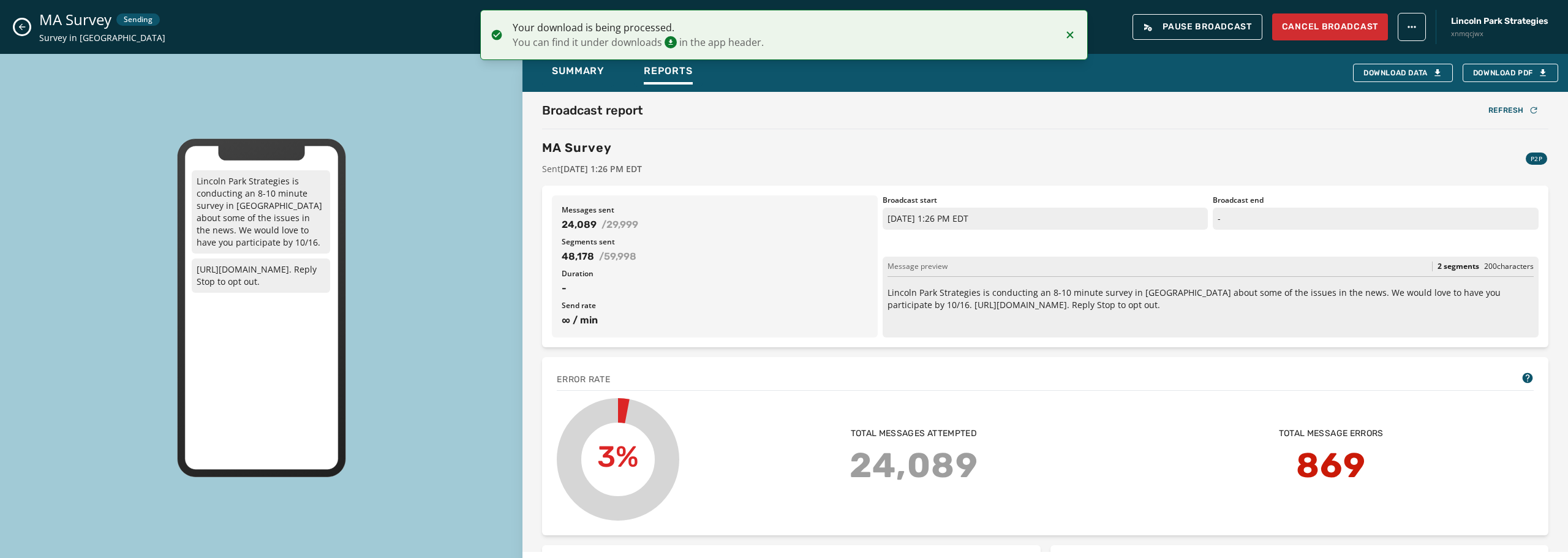
click at [1069, 35] on icon "Notifications (F8)" at bounding box center [1070, 34] width 15 height 15
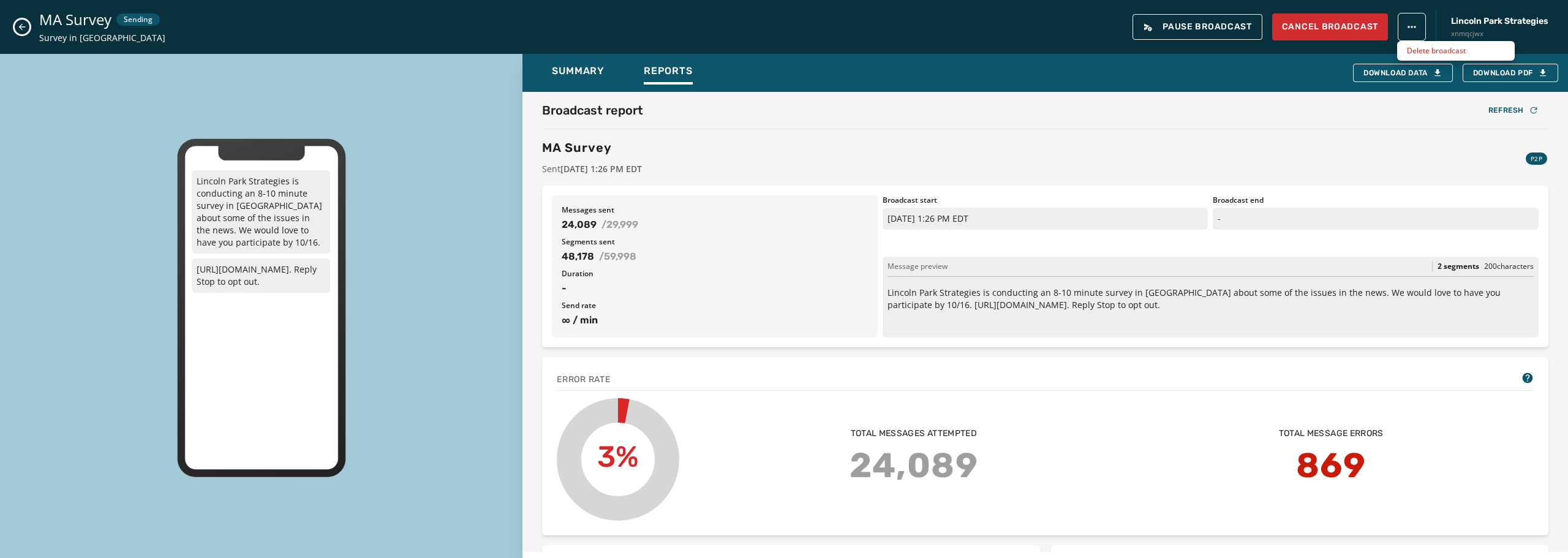
click at [1416, 33] on html "Broadcasts Inbox Sending Numbers 10DLC Registration Keywords & Responders Short…" at bounding box center [784, 279] width 1568 height 558
click at [1317, 67] on html "Broadcasts Inbox Sending Numbers 10DLC Registration Keywords & Responders Short…" at bounding box center [784, 279] width 1568 height 558
click at [587, 76] on span "Summary" at bounding box center [578, 71] width 53 height 12
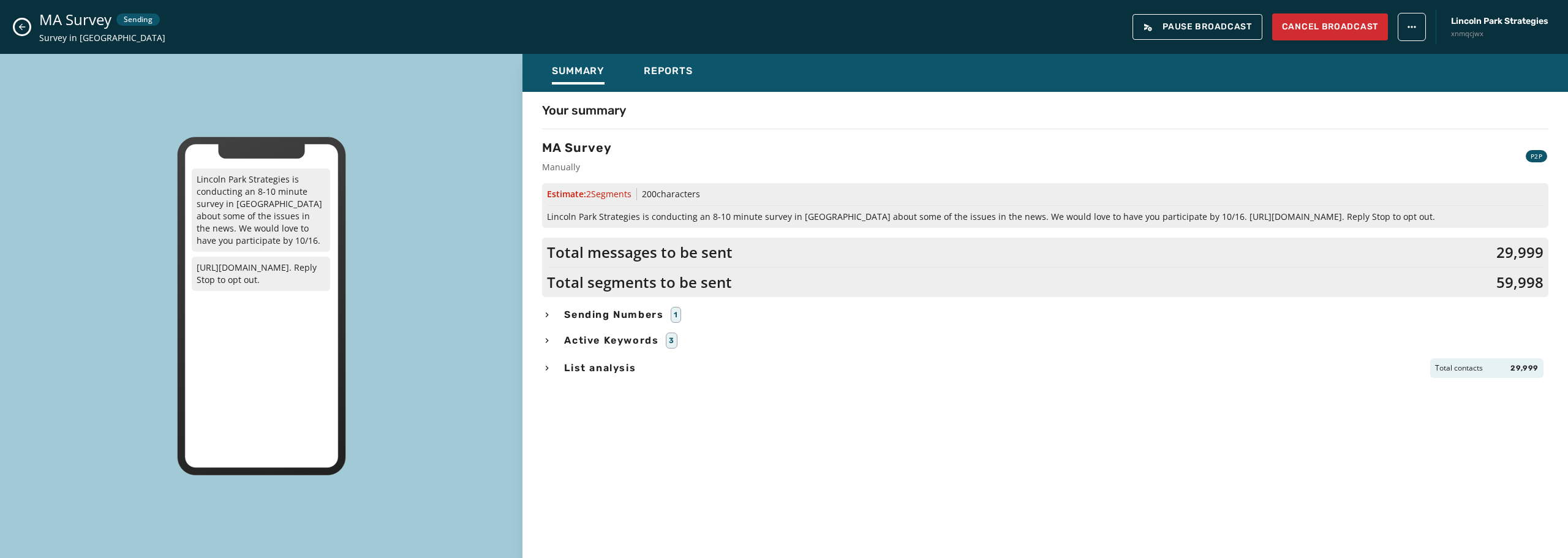
click at [24, 27] on icon "Close admin drawer" at bounding box center [22, 26] width 10 height 10
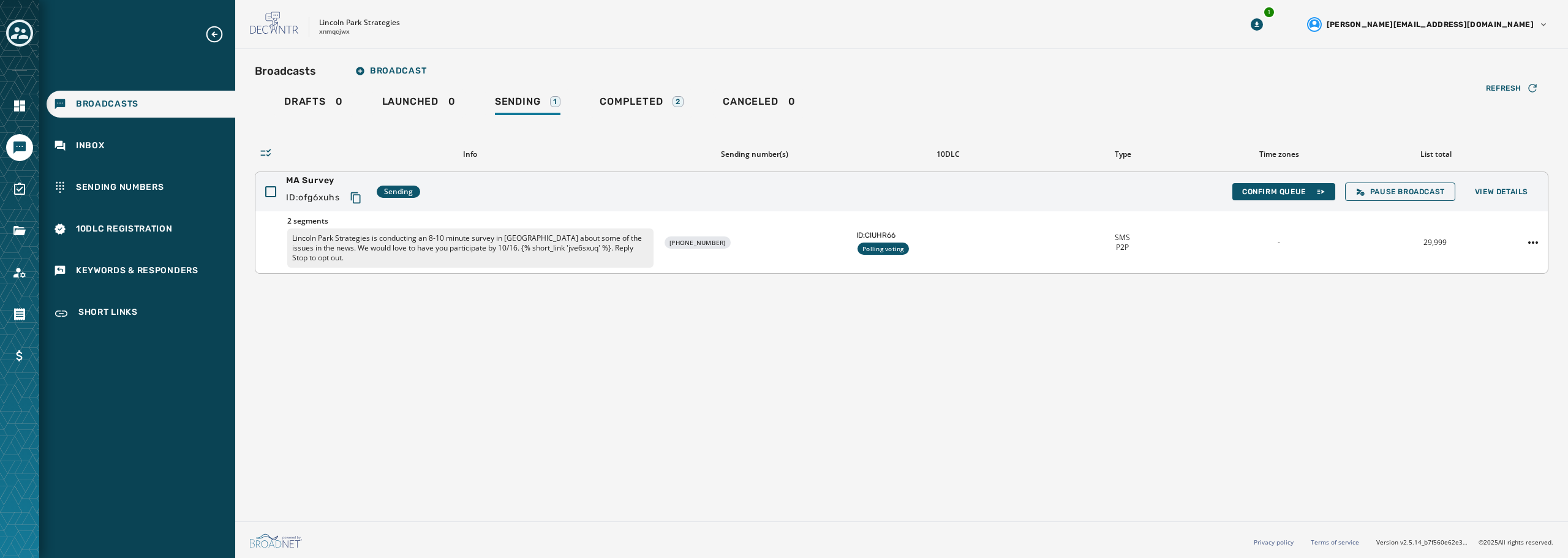
click at [940, 247] on div "ID: CIUHR66 Polling voting" at bounding box center [947, 242] width 183 height 24
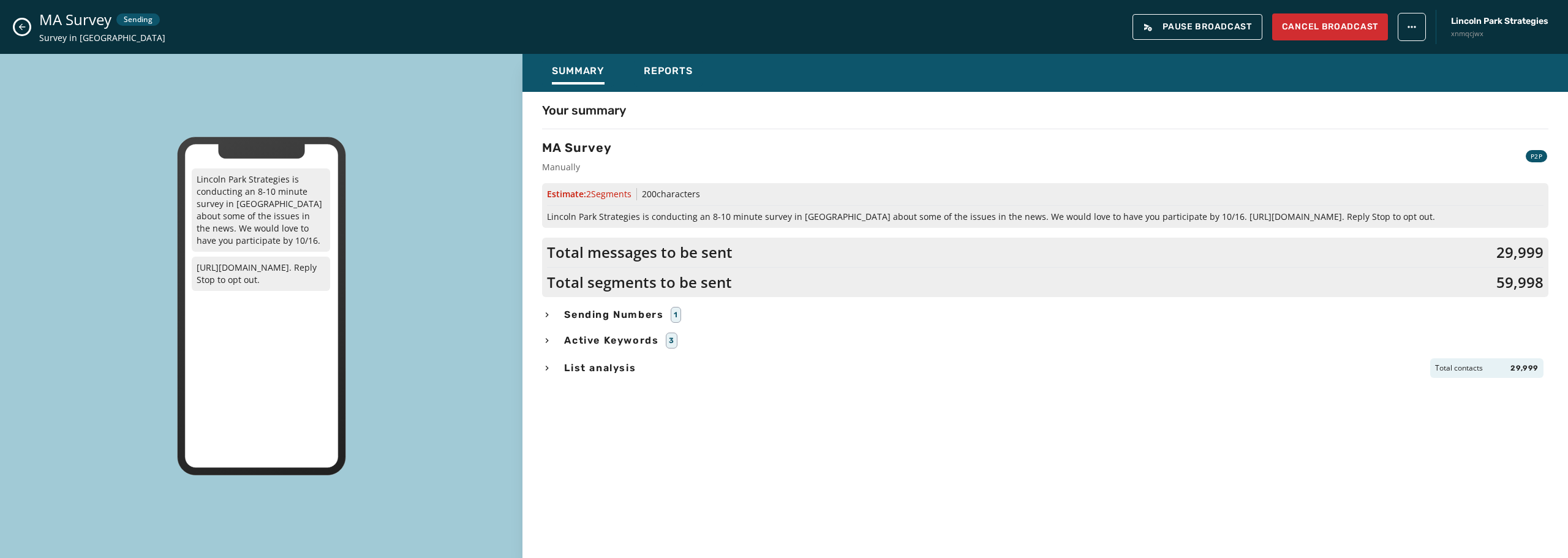
click at [613, 213] on span "Lincoln Park Strategies is conducting an 8-10 minute survey in MA about some of…" at bounding box center [1045, 217] width 997 height 12
drag, startPoint x: 606, startPoint y: 205, endPoint x: 756, endPoint y: 196, distance: 150.3
click at [609, 205] on div "Estimate: 2 Segment s 200 characters Lincoln Park Strategies is conducting an 8…" at bounding box center [1045, 205] width 1006 height 44
click at [603, 365] on span "List analysis" at bounding box center [599, 367] width 76 height 15
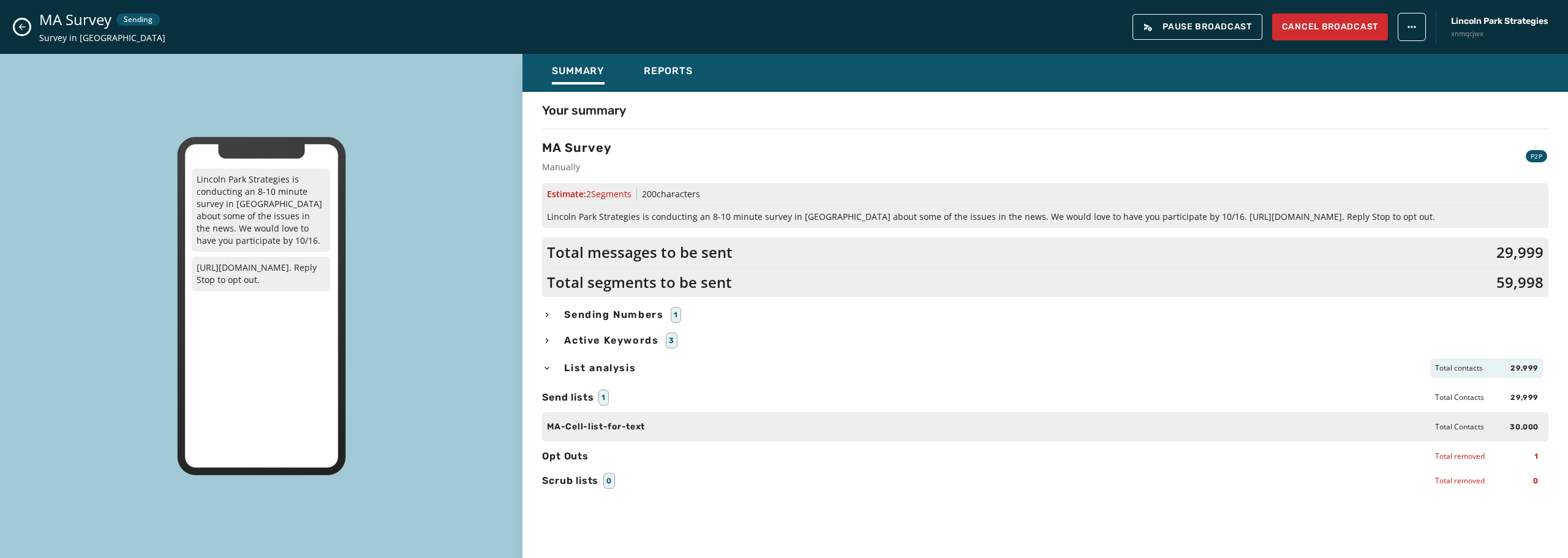
click at [651, 202] on div "Estimate: 2 Segment s 200 characters Lincoln Park Strategies is conducting an 8…" at bounding box center [1045, 205] width 1006 height 44
click at [592, 146] on h3 "MA Survey" at bounding box center [577, 148] width 70 height 17
click at [658, 75] on span "Reports" at bounding box center [668, 71] width 49 height 12
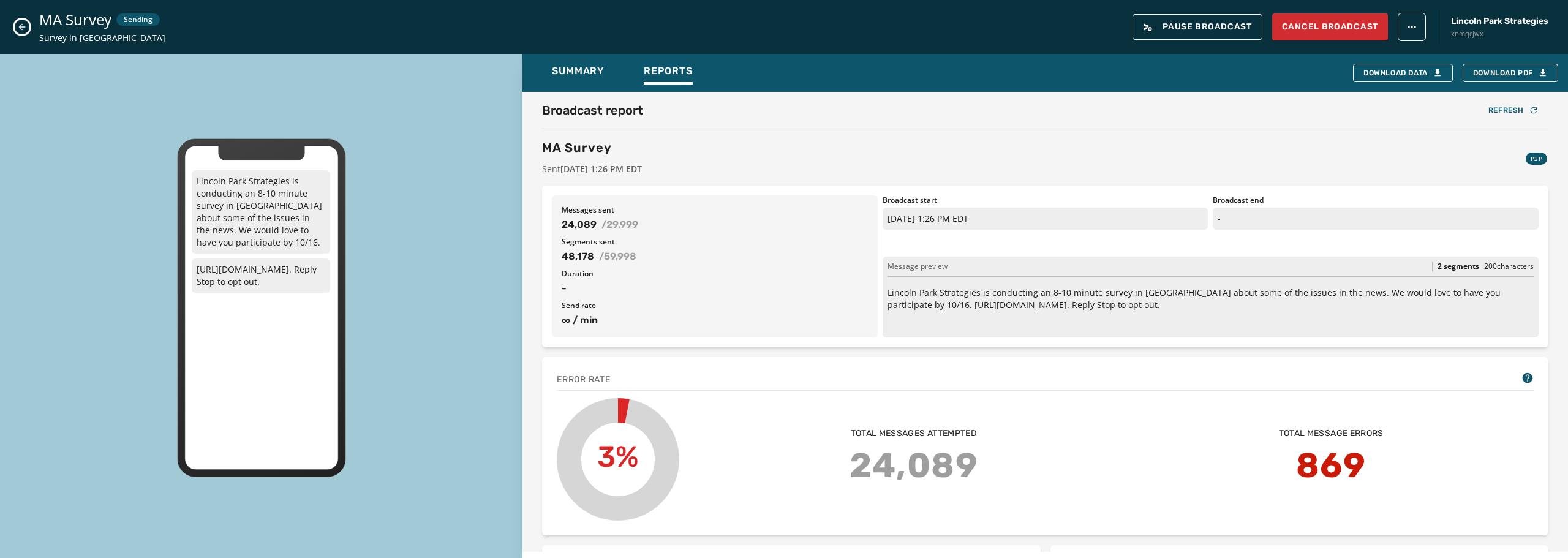
click at [19, 23] on icon "Close admin drawer" at bounding box center [22, 26] width 10 height 10
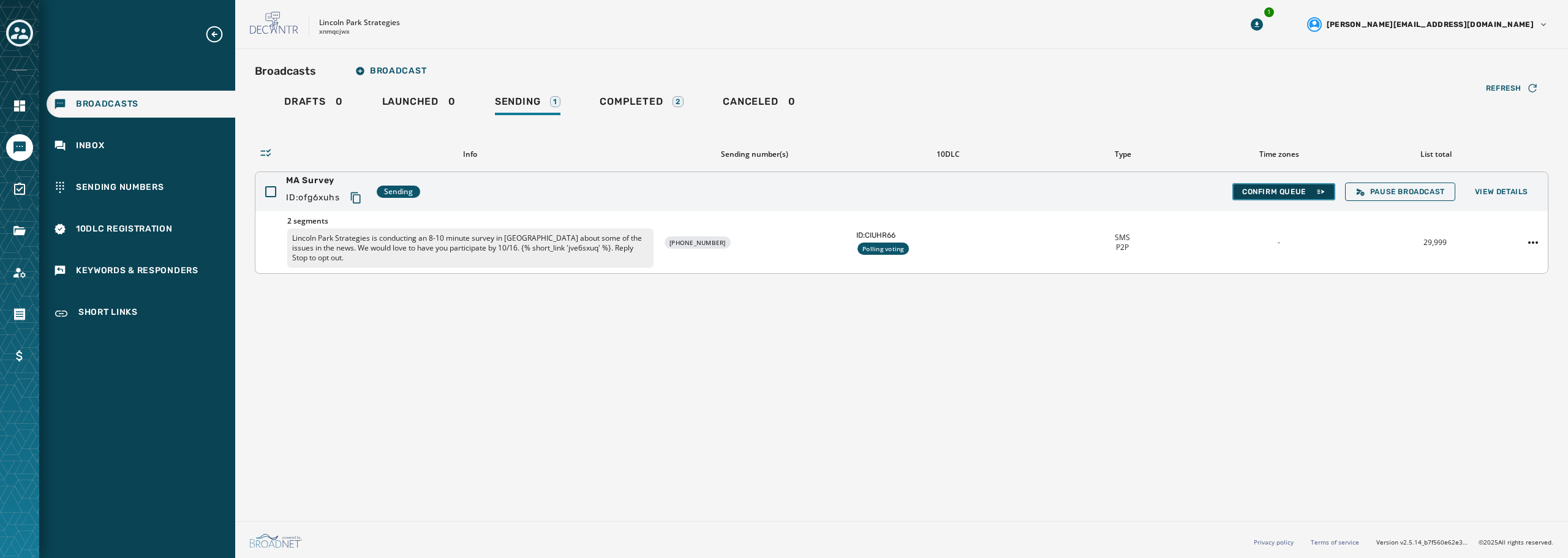
click at [1259, 194] on span "Confirm Queue" at bounding box center [1283, 191] width 83 height 10
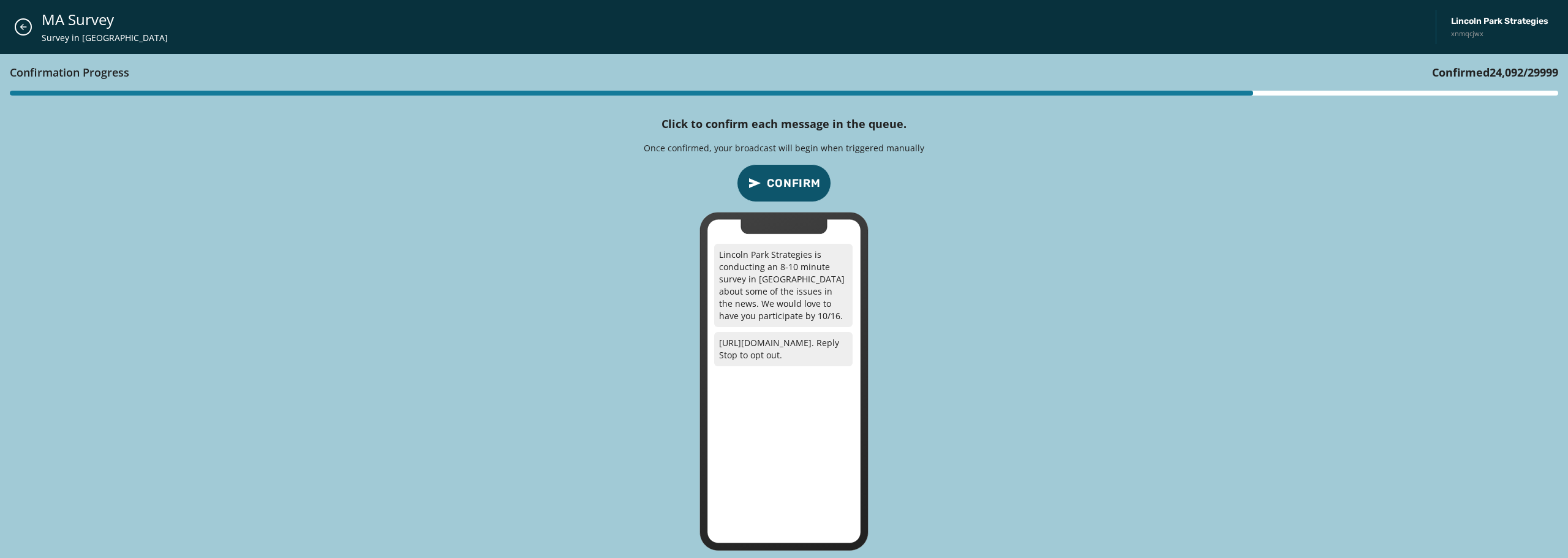
click at [807, 183] on span "Confirm" at bounding box center [793, 183] width 54 height 17
drag, startPoint x: 758, startPoint y: 177, endPoint x: 776, endPoint y: 179, distance: 18.1
click at [761, 177] on icon "confirm-p2p-message-button" at bounding box center [754, 183] width 15 height 15
drag, startPoint x: 19, startPoint y: 24, endPoint x: 79, endPoint y: 43, distance: 62.9
click at [24, 25] on icon "Close admin drawer" at bounding box center [23, 26] width 10 height 10
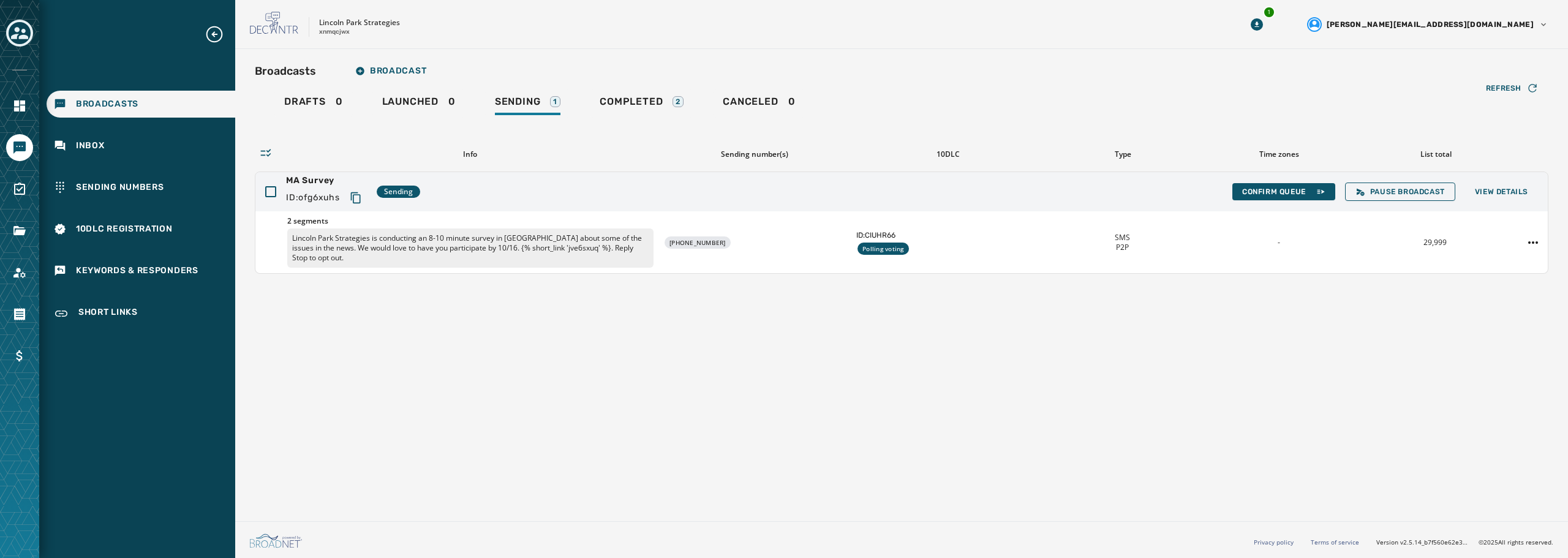
click at [119, 108] on span "Broadcasts" at bounding box center [107, 104] width 62 height 12
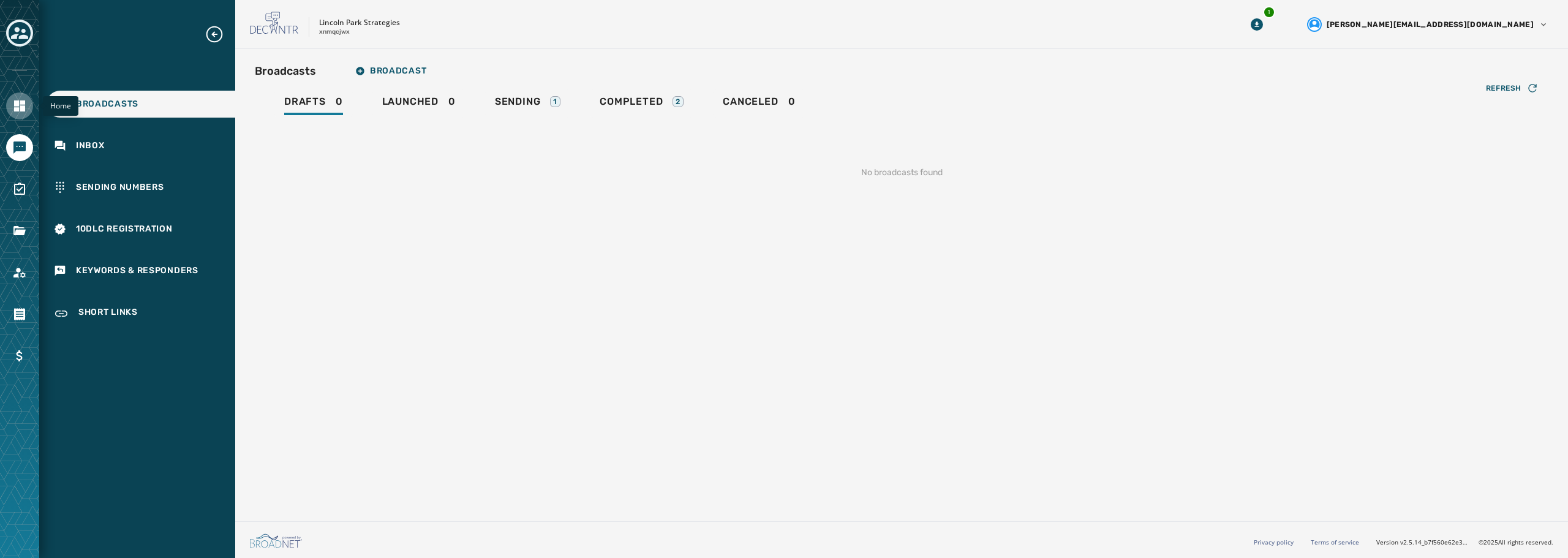
click at [25, 108] on icon "Navigate to Home" at bounding box center [19, 106] width 11 height 11
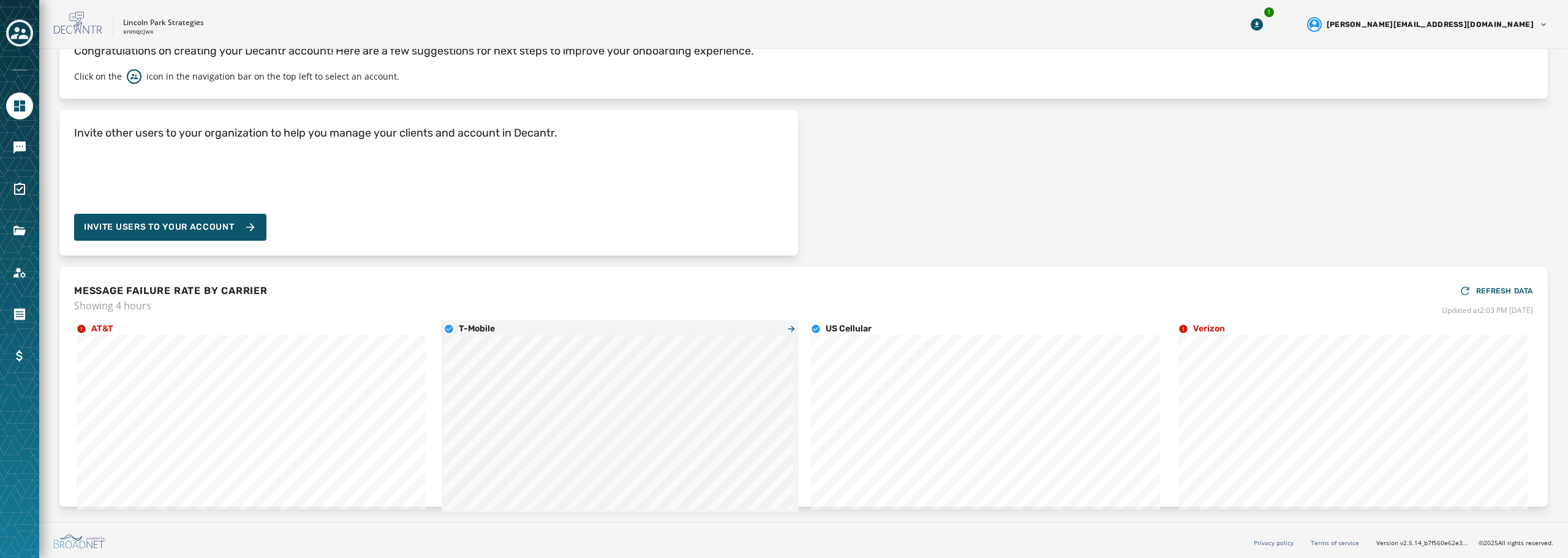
scroll to position [65, 0]
click at [21, 113] on icon "Navigate to Home" at bounding box center [19, 106] width 15 height 15
click at [23, 153] on icon "Navigate to Messaging" at bounding box center [19, 147] width 15 height 15
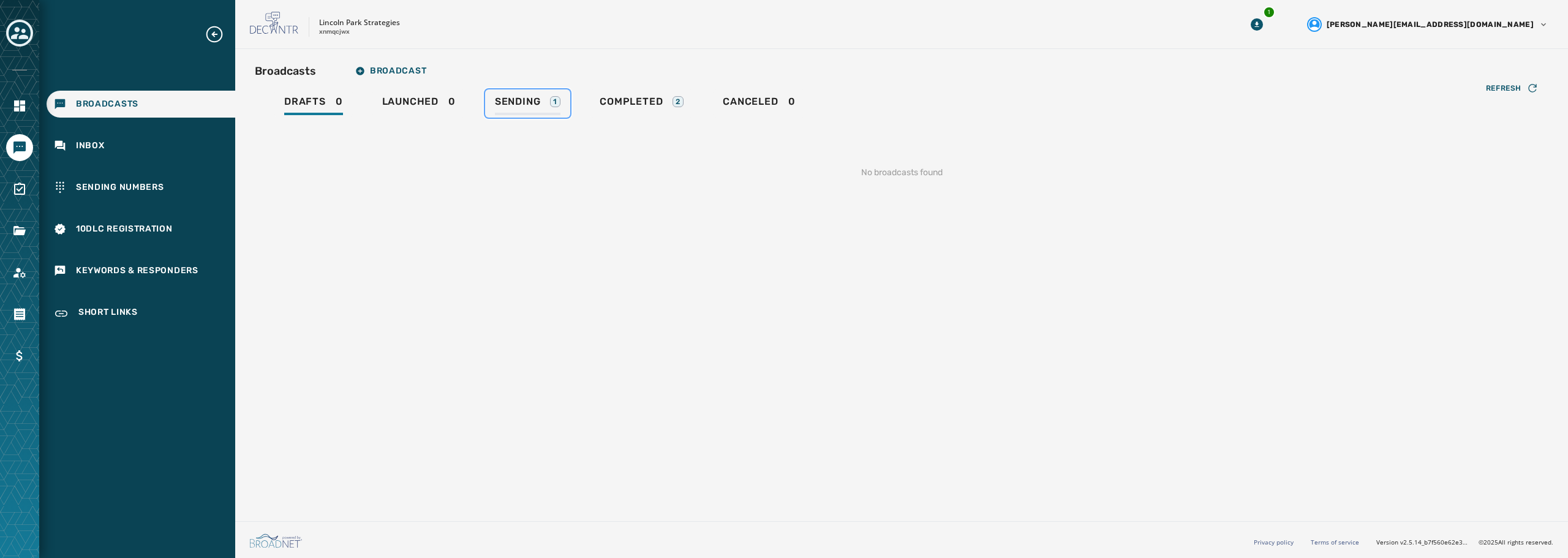
click at [531, 106] on span "Sending" at bounding box center [518, 102] width 46 height 12
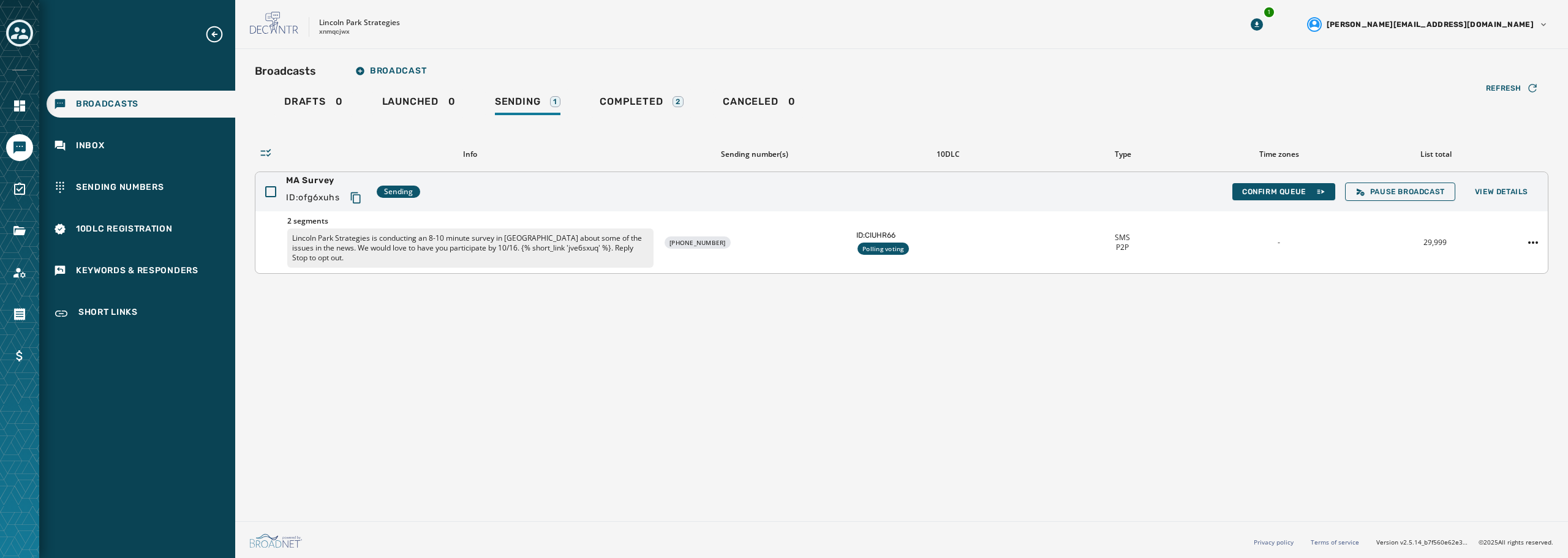
click at [1275, 238] on div "-" at bounding box center [1278, 242] width 146 height 10
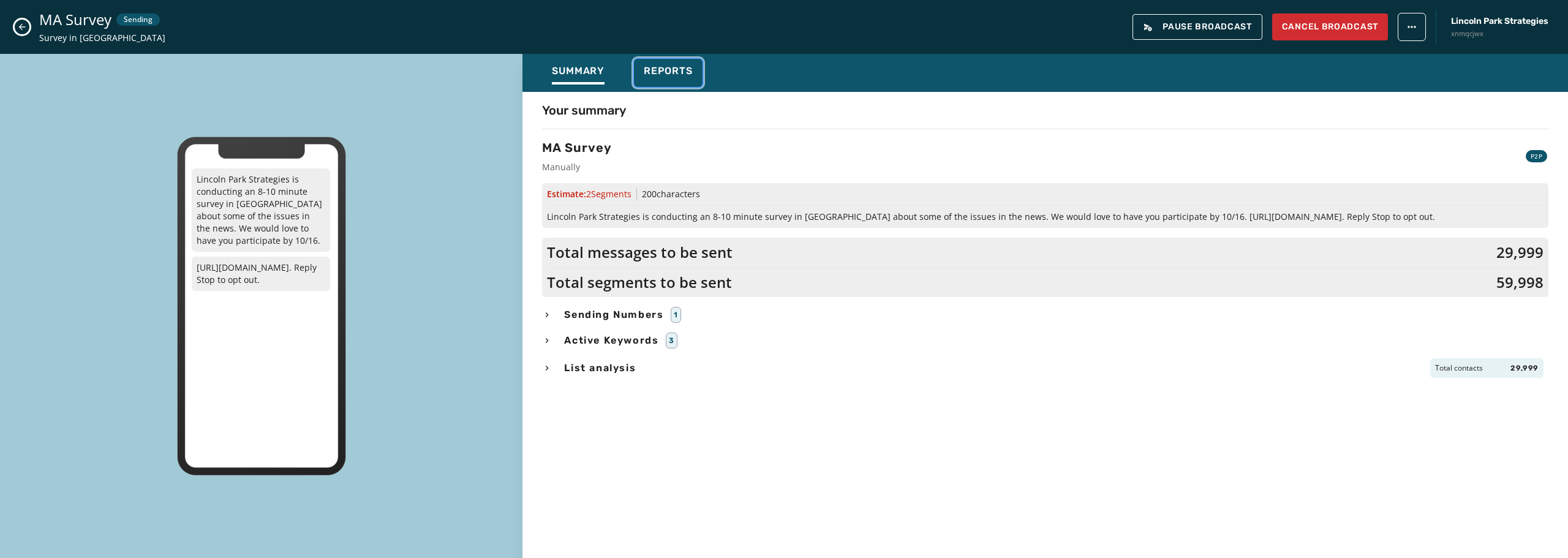
click at [667, 77] on div "Reports" at bounding box center [668, 74] width 49 height 19
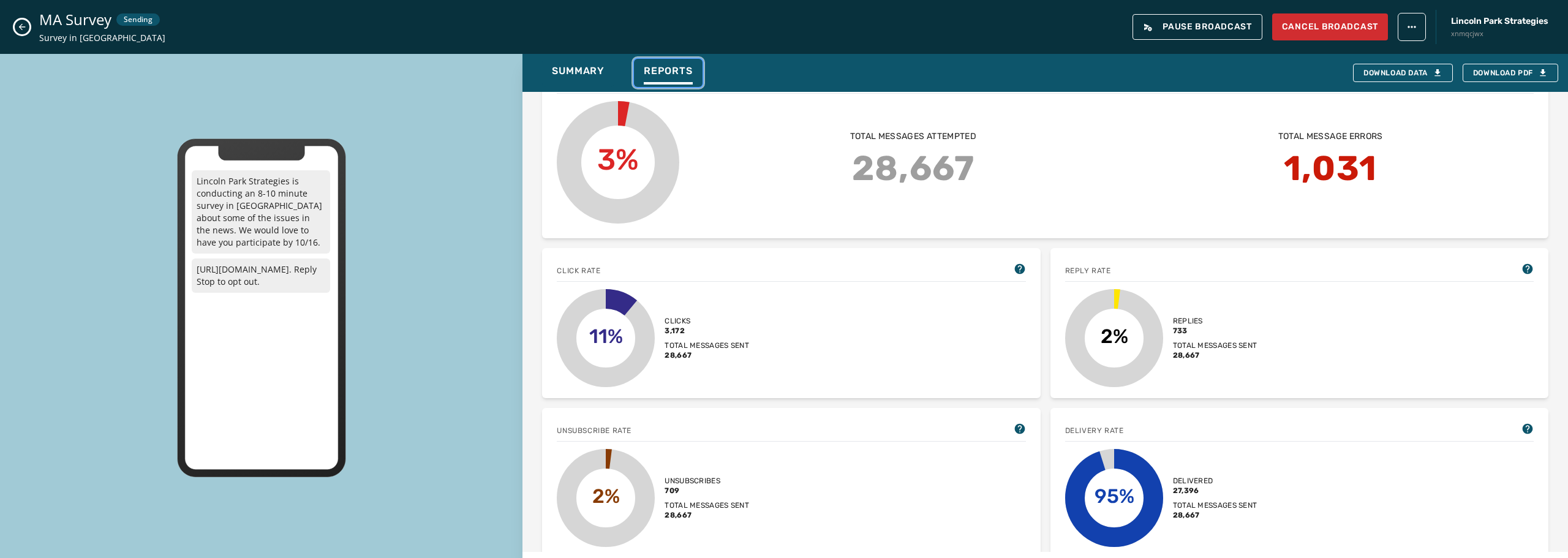
scroll to position [306, 0]
